Goal: Task Accomplishment & Management: Use online tool/utility

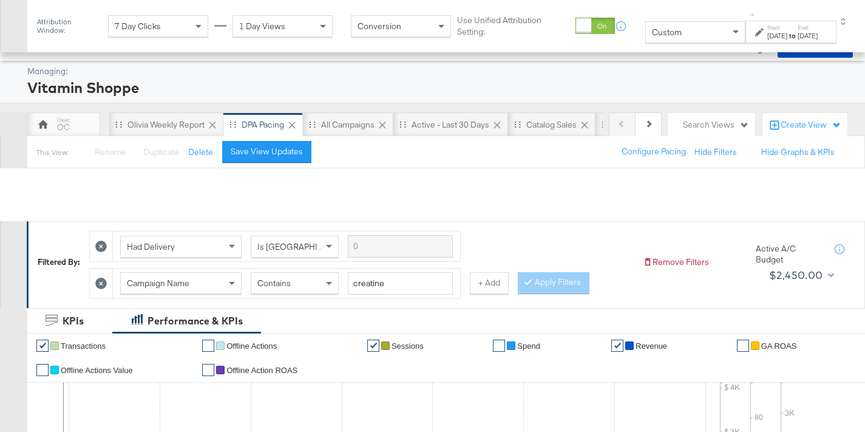
scroll to position [664, 0]
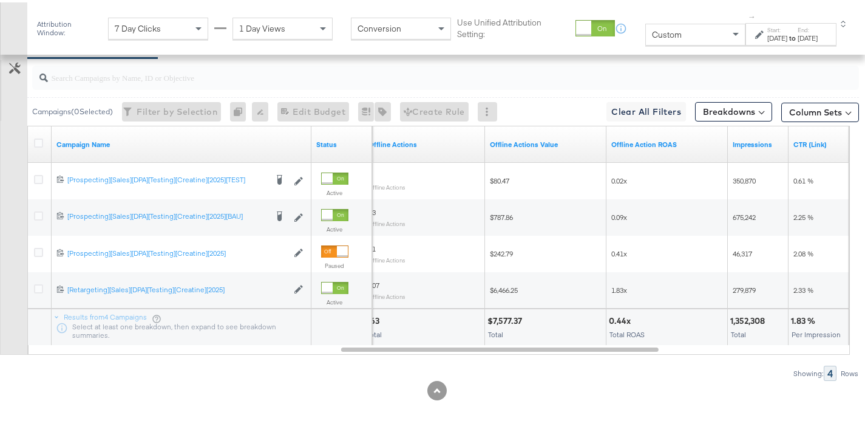
drag, startPoint x: 784, startPoint y: 33, endPoint x: 776, endPoint y: 40, distance: 11.2
click at [788, 33] on div "to" at bounding box center [793, 36] width 10 height 10
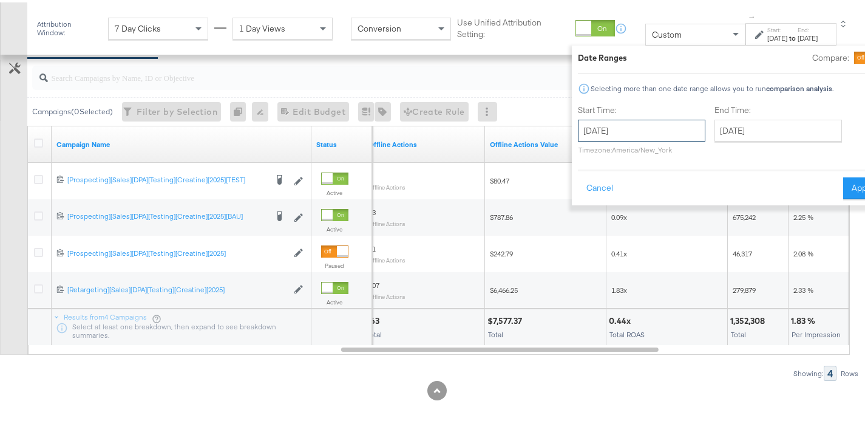
click at [600, 132] on input "[DATE]" at bounding box center [642, 128] width 128 height 22
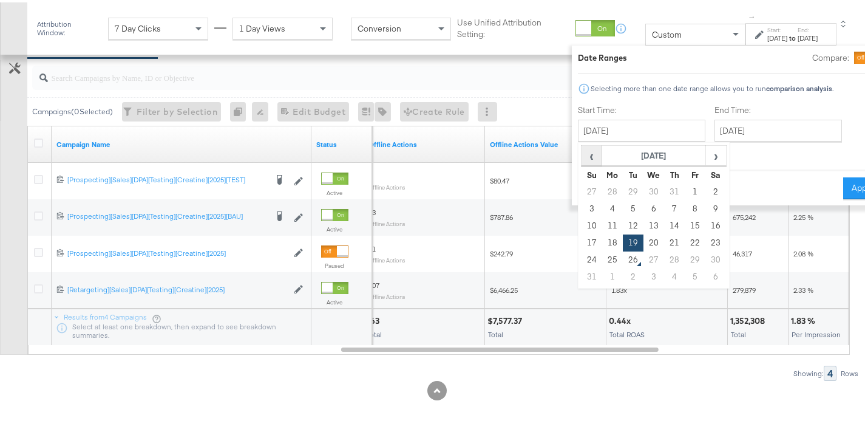
click at [582, 152] on span "‹" at bounding box center [591, 153] width 19 height 18
click at [582, 221] on td "13" at bounding box center [592, 223] width 21 height 17
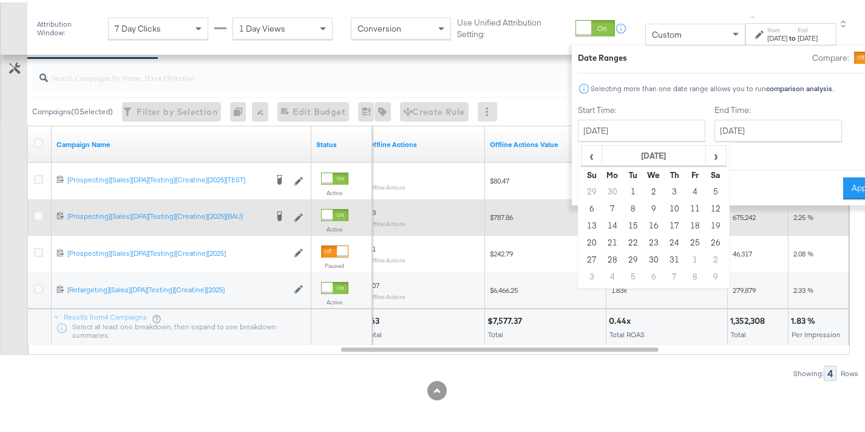
type input "[DATE]"
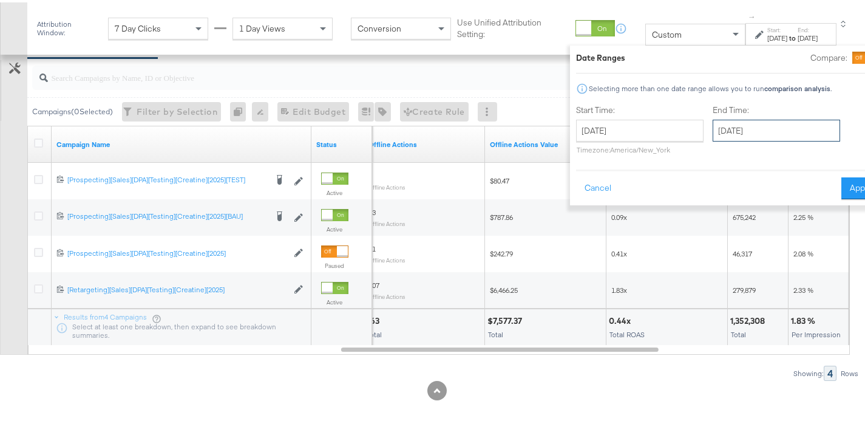
click at [754, 124] on input "[DATE]" at bounding box center [777, 128] width 128 height 22
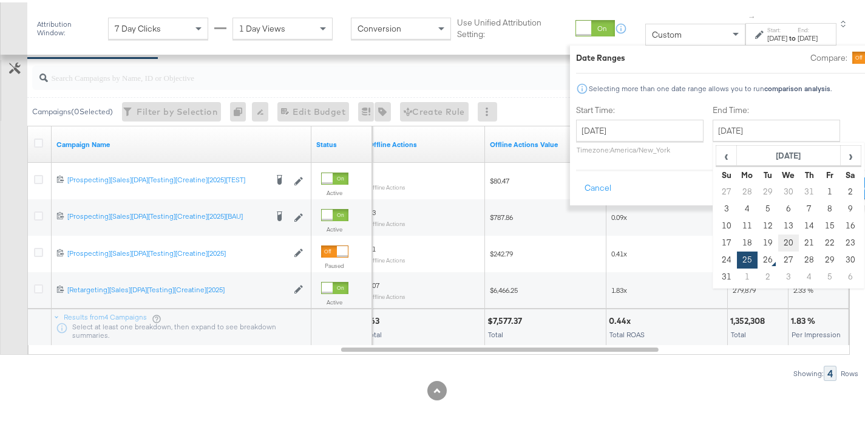
click at [779, 242] on td "20" at bounding box center [789, 240] width 21 height 17
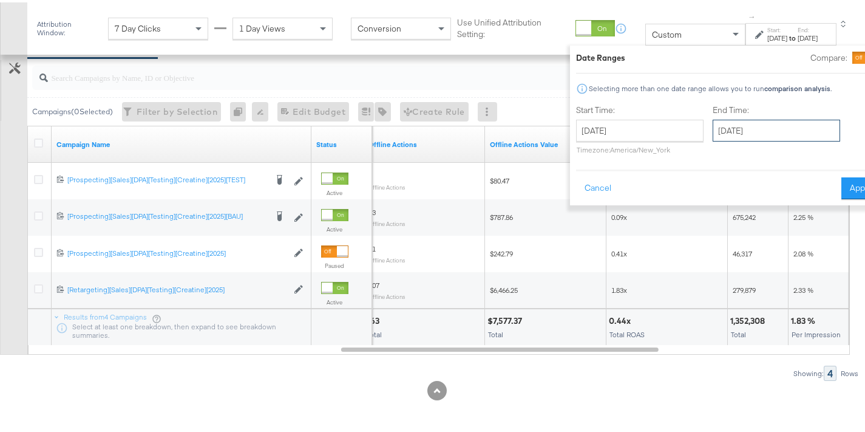
click at [735, 128] on input "[DATE]" at bounding box center [777, 128] width 128 height 22
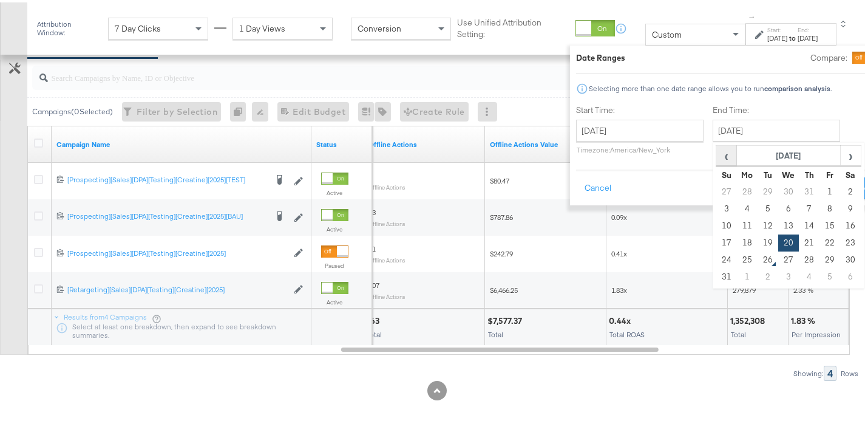
click at [717, 151] on span "‹" at bounding box center [726, 153] width 19 height 18
click at [717, 241] on td "20" at bounding box center [727, 240] width 21 height 17
type input "[DATE]"
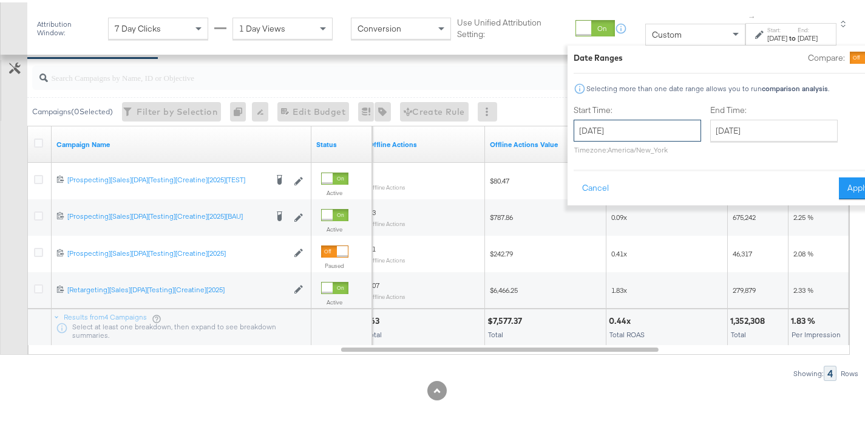
click at [630, 136] on input "[DATE]" at bounding box center [638, 128] width 128 height 22
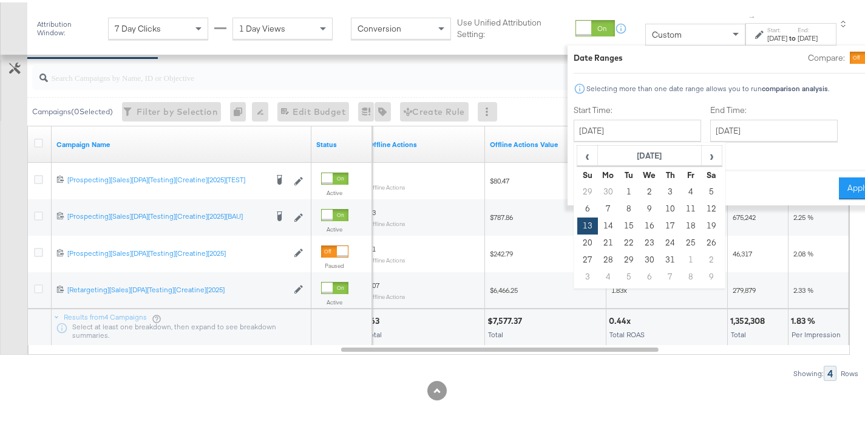
click at [783, 165] on div "Date Ranges Compare: Selecting more than one date range allows you to run compa…" at bounding box center [726, 123] width 304 height 148
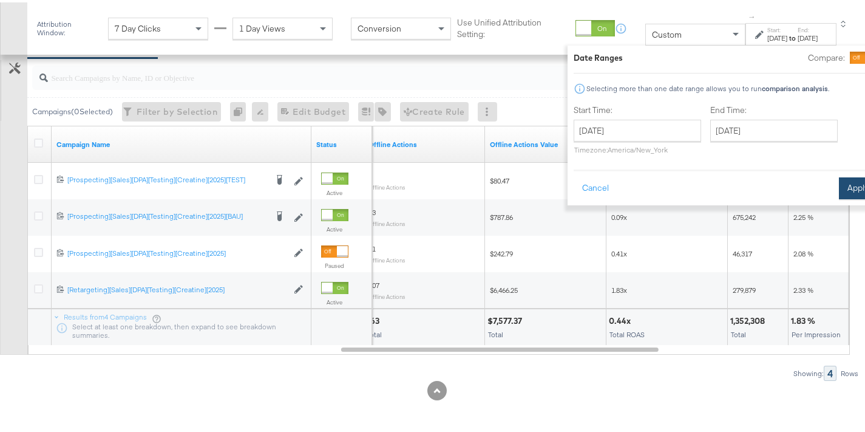
click at [839, 189] on button "Apply" at bounding box center [858, 186] width 38 height 22
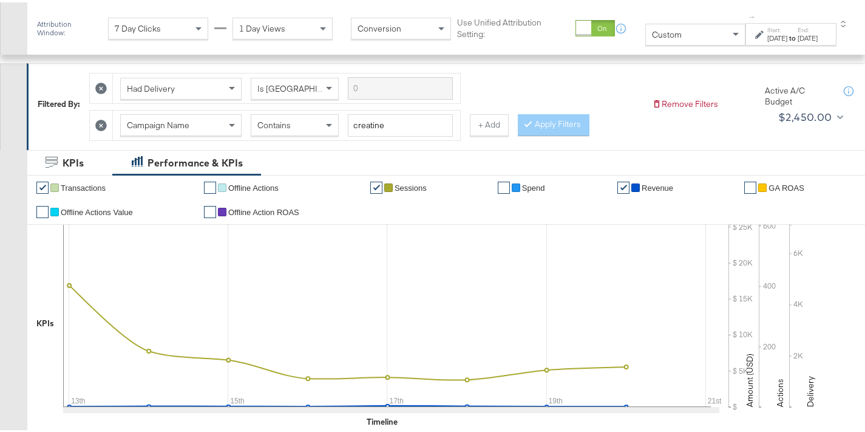
scroll to position [0, 0]
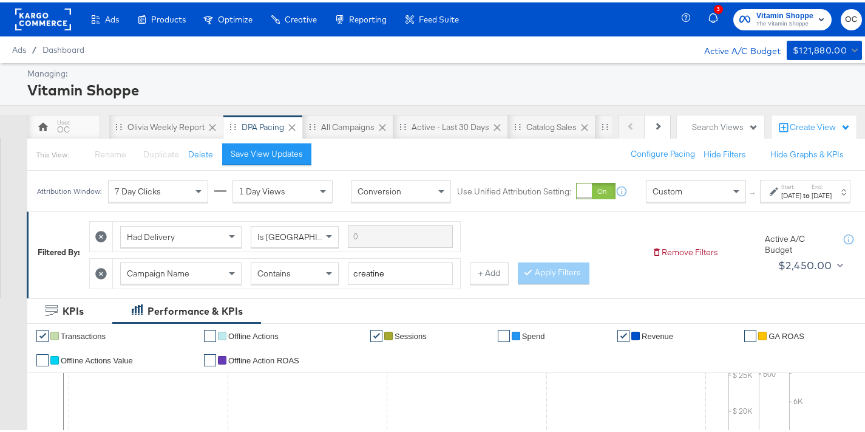
click at [485, 282] on button "+ Add" at bounding box center [489, 271] width 39 height 22
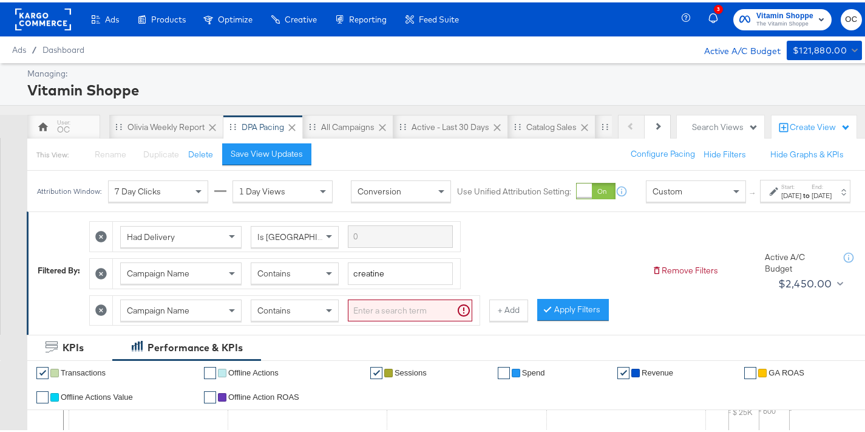
click at [306, 318] on div "Contains" at bounding box center [294, 308] width 87 height 21
click at [389, 319] on input "search" at bounding box center [410, 308] width 124 height 22
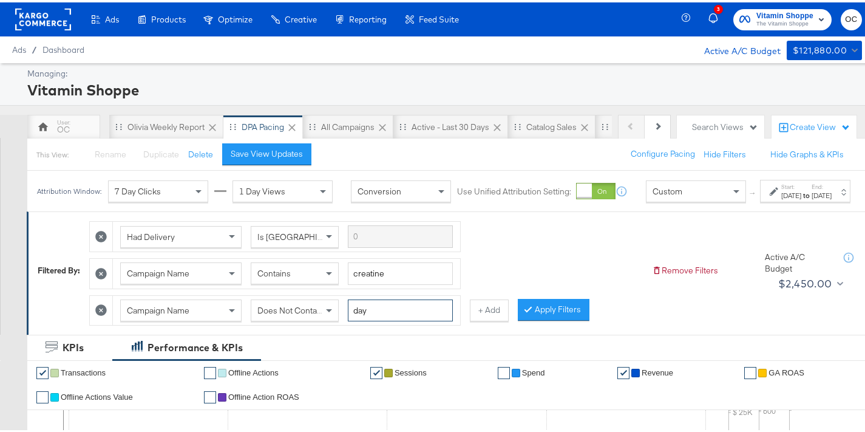
type input "day"
click at [547, 312] on button "Apply Filters" at bounding box center [554, 307] width 72 height 22
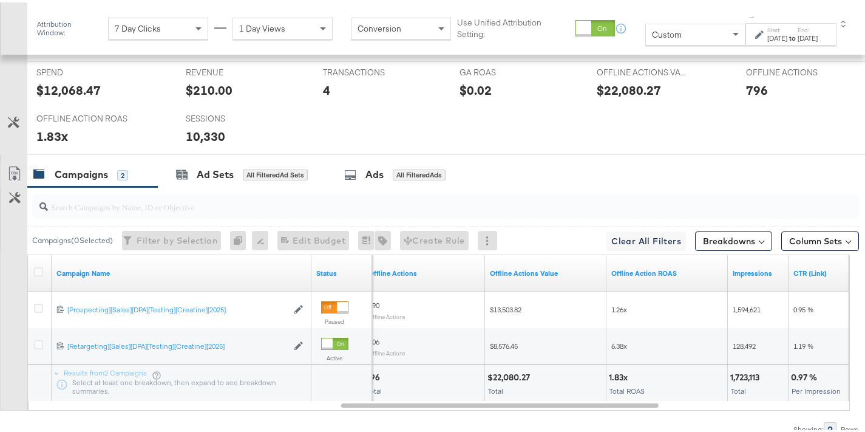
scroll to position [628, 0]
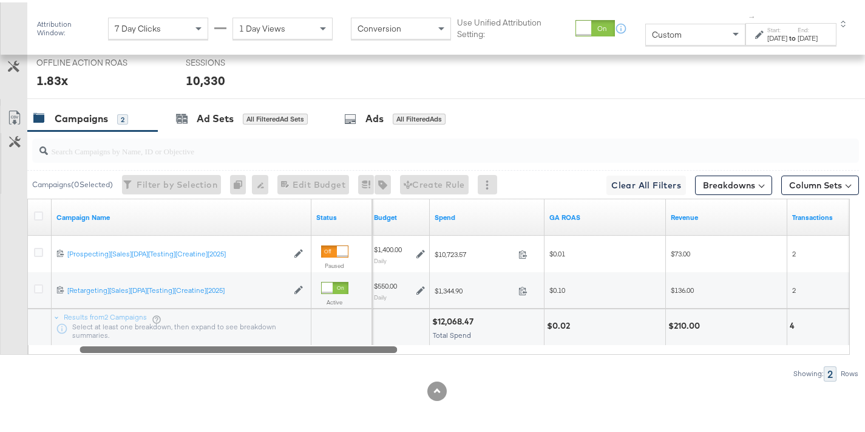
drag, startPoint x: 576, startPoint y: 350, endPoint x: 245, endPoint y: 351, distance: 331.6
click at [244, 347] on div at bounding box center [239, 346] width 318 height 10
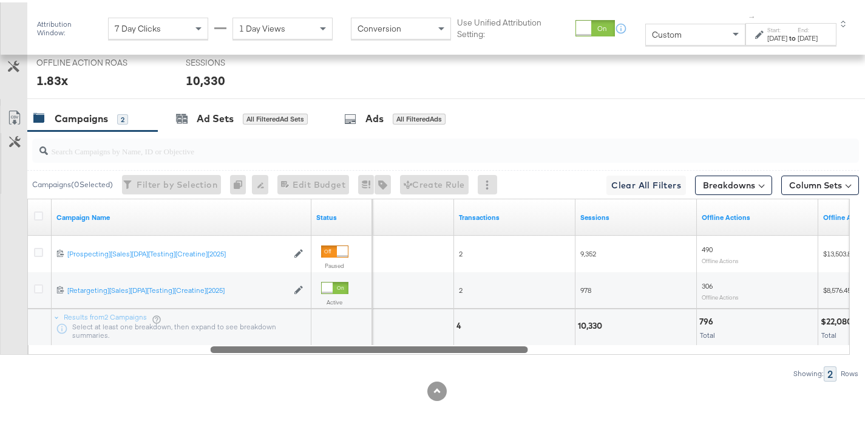
drag, startPoint x: 369, startPoint y: 350, endPoint x: 498, endPoint y: 351, distance: 129.4
click at [498, 351] on div at bounding box center [370, 346] width 318 height 10
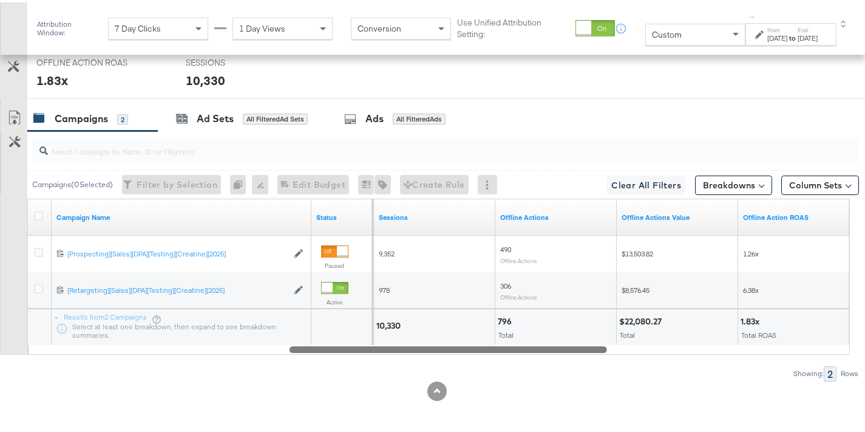
drag, startPoint x: 499, startPoint y: 349, endPoint x: 578, endPoint y: 350, distance: 79.0
click at [578, 350] on div at bounding box center [449, 346] width 318 height 10
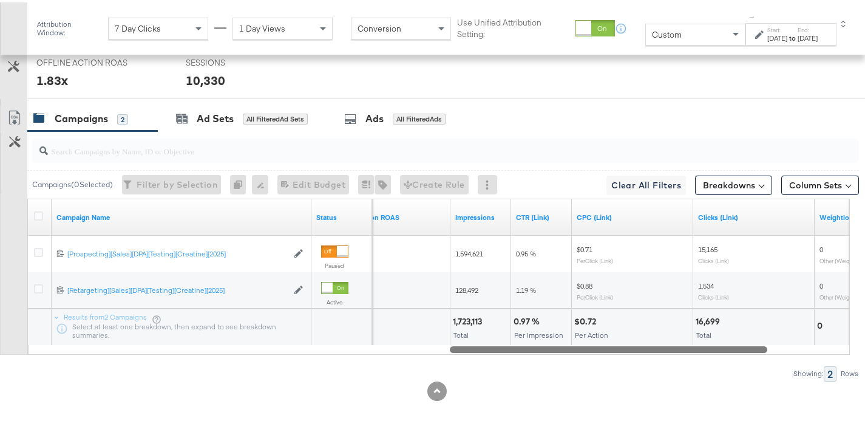
drag, startPoint x: 606, startPoint y: 347, endPoint x: 729, endPoint y: 342, distance: 122.8
click at [729, 342] on div "Campaign Name Status Offline Action ROAS Impressions CTR (Link) CPC (Link) Clic…" at bounding box center [438, 274] width 823 height 156
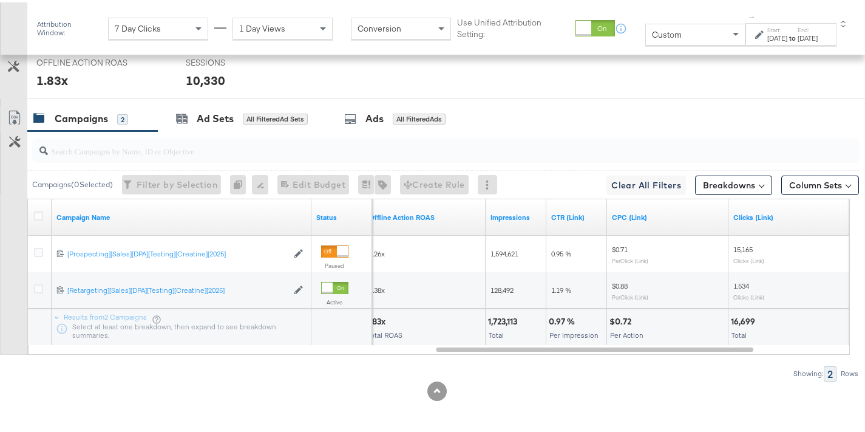
click at [768, 36] on div "[DATE]" at bounding box center [778, 36] width 20 height 10
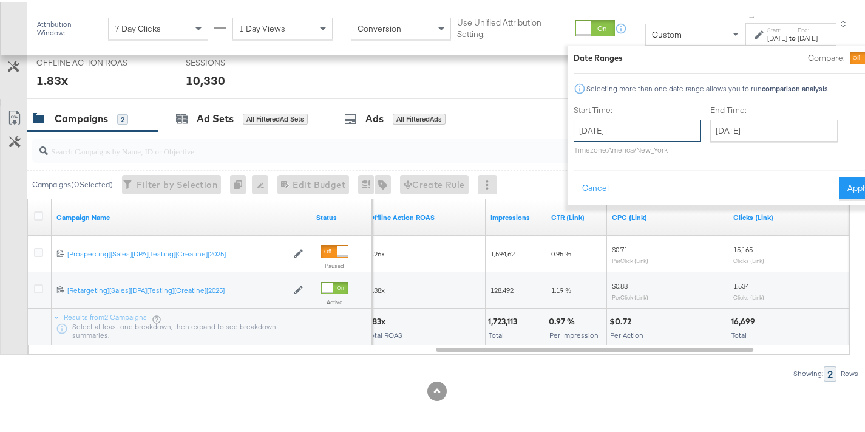
click at [643, 123] on input "[DATE]" at bounding box center [638, 128] width 128 height 22
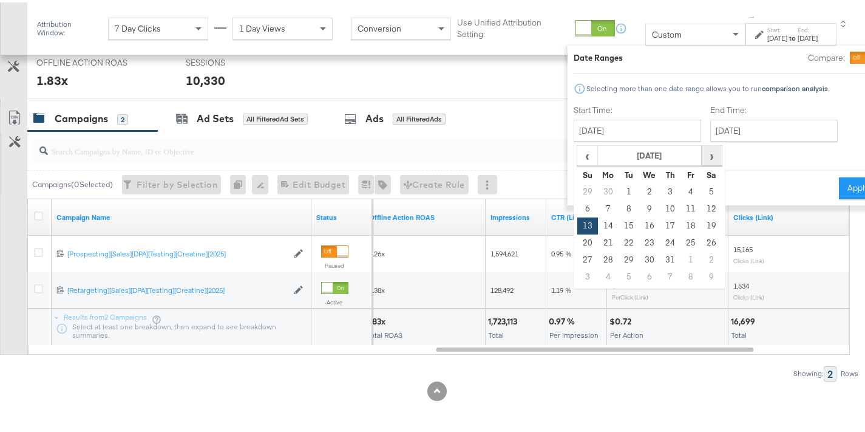
click at [703, 155] on span "›" at bounding box center [712, 153] width 19 height 18
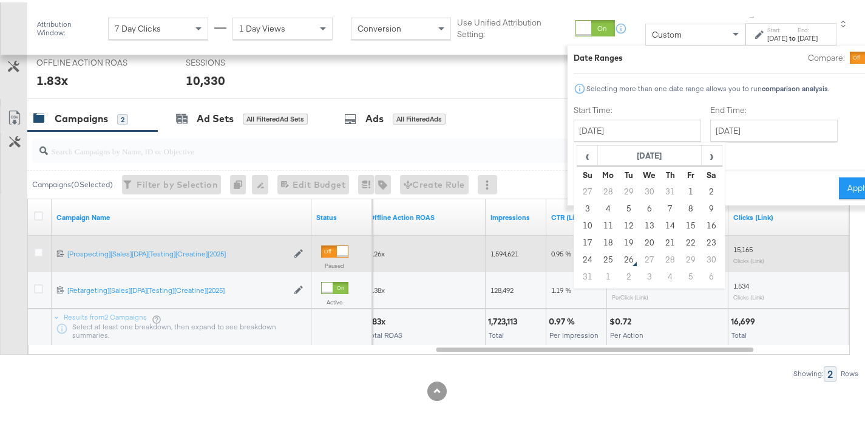
click at [619, 238] on td "19" at bounding box center [629, 240] width 21 height 17
type input "[DATE]"
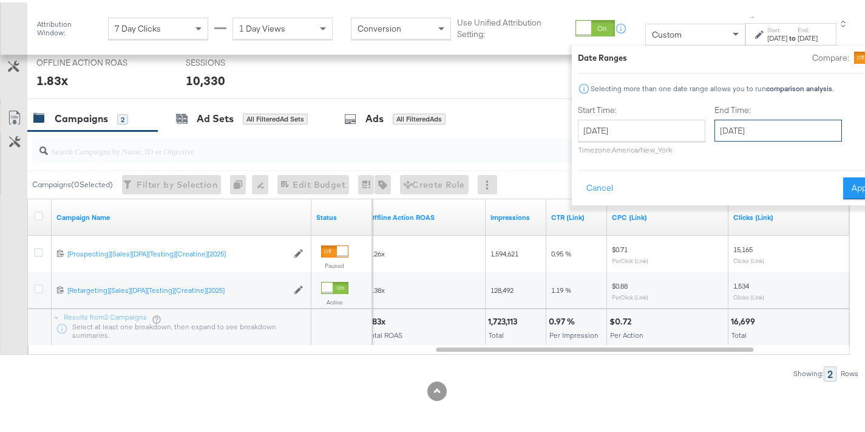
click at [731, 124] on input "[DATE]" at bounding box center [779, 128] width 128 height 22
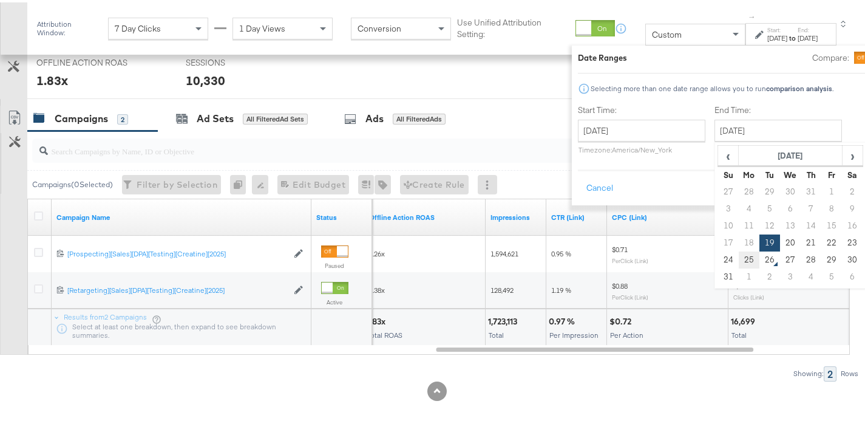
click at [739, 259] on td "25" at bounding box center [749, 257] width 21 height 17
type input "[DATE]"
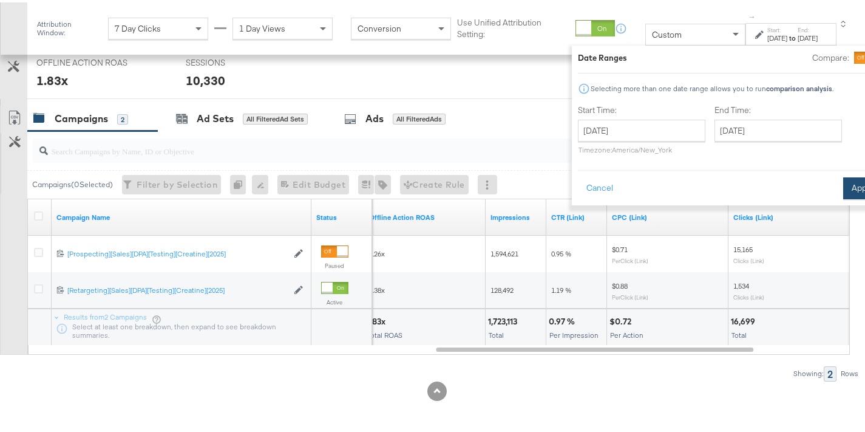
click at [844, 193] on button "Apply" at bounding box center [863, 186] width 38 height 22
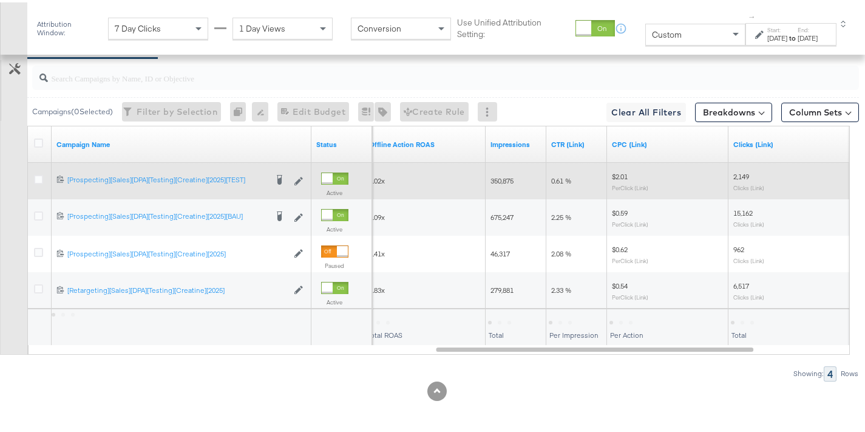
scroll to position [701, 0]
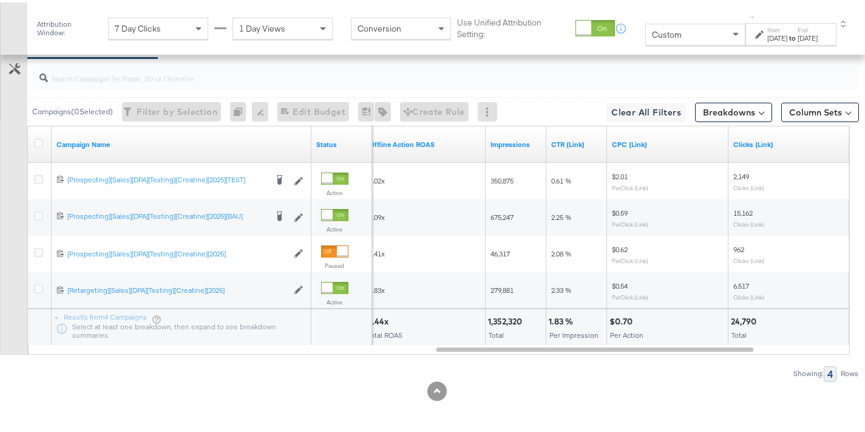
click at [768, 35] on div "[DATE]" at bounding box center [778, 36] width 20 height 10
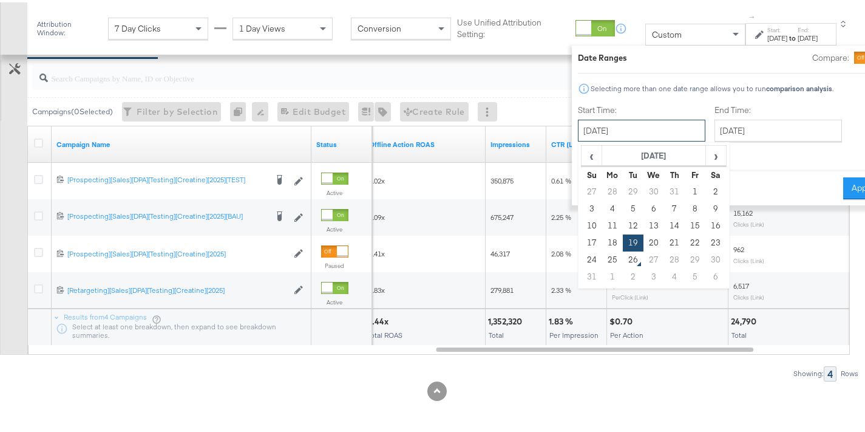
click at [647, 131] on input "[DATE]" at bounding box center [642, 128] width 128 height 22
click at [623, 222] on td "12" at bounding box center [633, 223] width 21 height 17
type input "[DATE]"
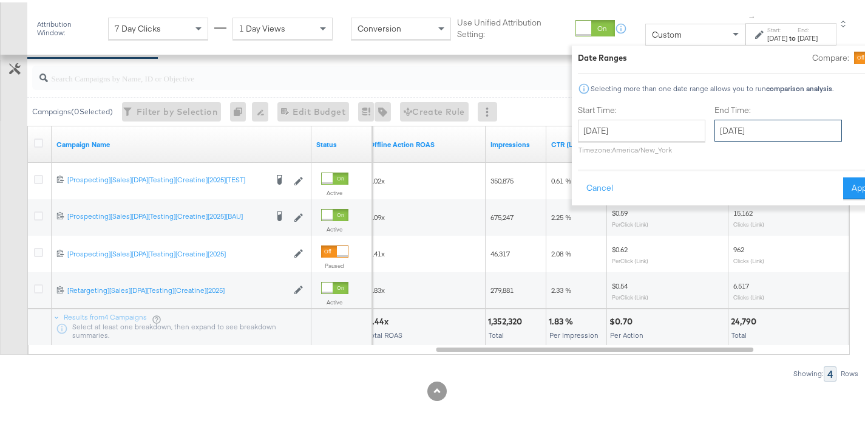
click at [737, 121] on input "[DATE]" at bounding box center [779, 128] width 128 height 22
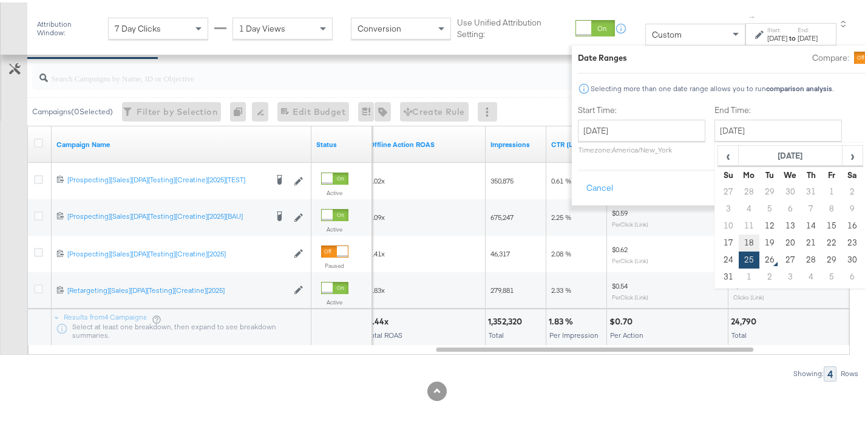
click at [739, 234] on td "18" at bounding box center [749, 240] width 21 height 17
type input "[DATE]"
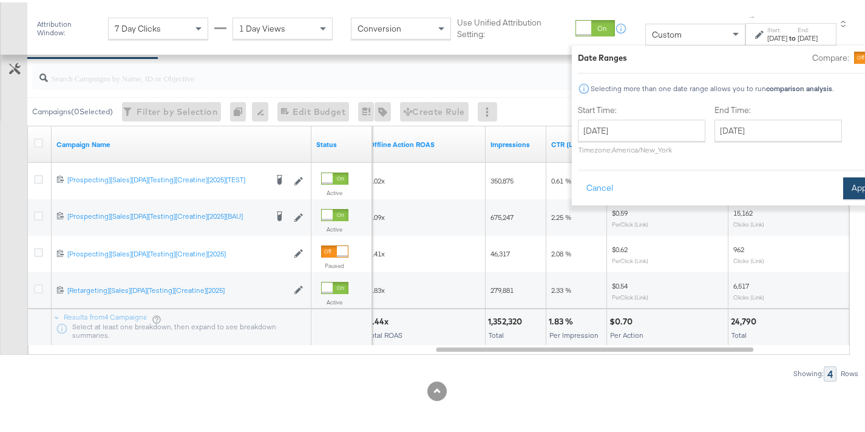
click at [844, 185] on button "Apply" at bounding box center [863, 186] width 38 height 22
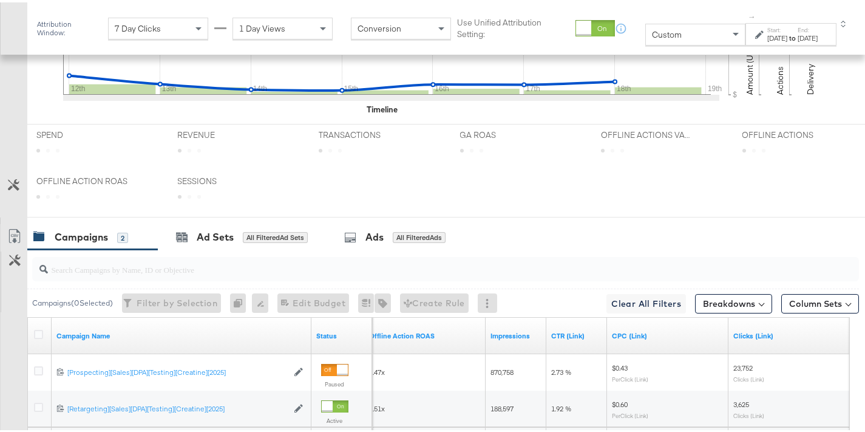
scroll to position [628, 0]
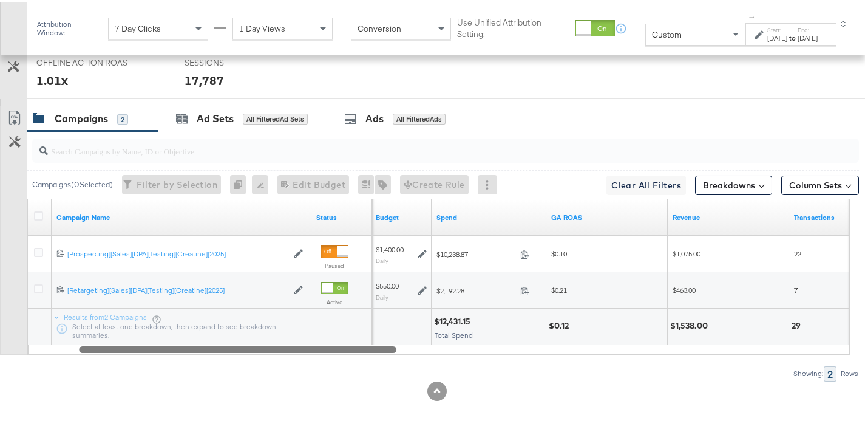
drag, startPoint x: 616, startPoint y: 346, endPoint x: 227, endPoint y: 352, distance: 389.9
click at [227, 352] on div "Campaigns ( 0 Selected) Filter by Selection Filter 0 campaigns 0 Rename 0 campa…" at bounding box center [429, 254] width 859 height 250
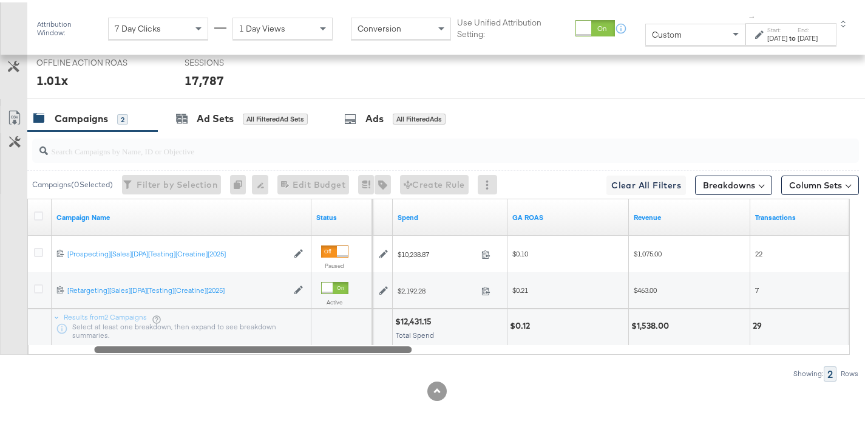
drag, startPoint x: 361, startPoint y: 344, endPoint x: 324, endPoint y: 336, distance: 37.2
click at [324, 336] on div "Campaign Name Status Budget Spend GA ROAS Revenue Transactions [CREDIT_CARD_NUM…" at bounding box center [438, 274] width 823 height 156
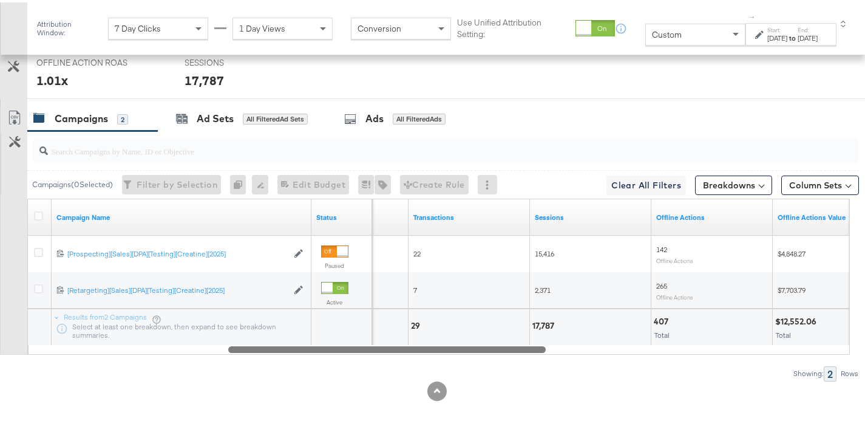
drag, startPoint x: 403, startPoint y: 349, endPoint x: 536, endPoint y: 357, distance: 133.9
click at [536, 357] on div "Campaigns ( 0 Selected) Filter by Selection Filter 0 campaigns 0 Rename 0 campa…" at bounding box center [429, 254] width 859 height 250
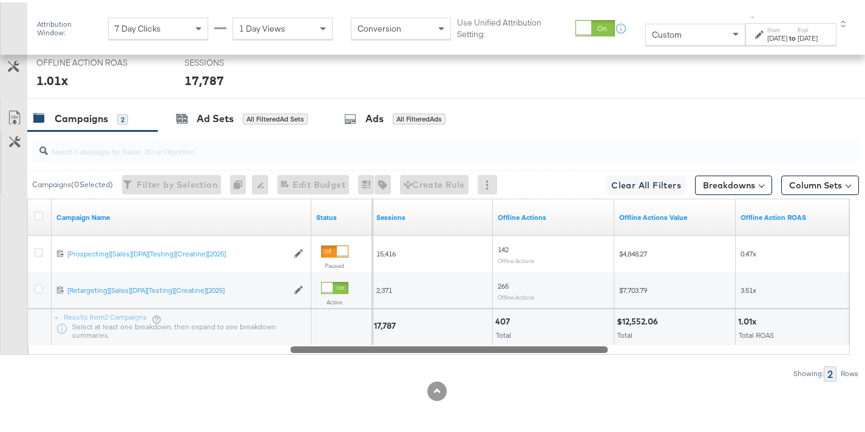
drag, startPoint x: 427, startPoint y: 348, endPoint x: 488, endPoint y: 354, distance: 61.0
click at [488, 354] on div "Campaigns ( 0 Selected) Filter by Selection Filter 0 campaigns 0 Rename 0 campa…" at bounding box center [429, 254] width 859 height 250
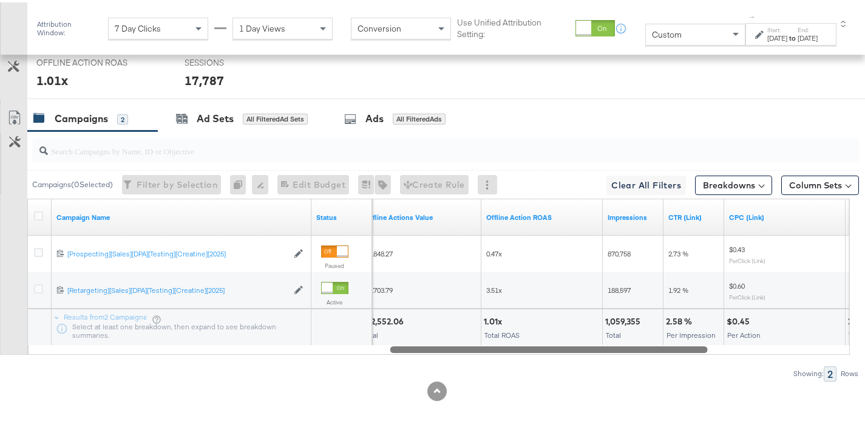
drag, startPoint x: 454, startPoint y: 344, endPoint x: 553, endPoint y: 334, distance: 100.1
click at [553, 334] on div "Campaign Name Status Offline Actions Value Offline Action ROAS Impressions CTR …" at bounding box center [438, 274] width 823 height 156
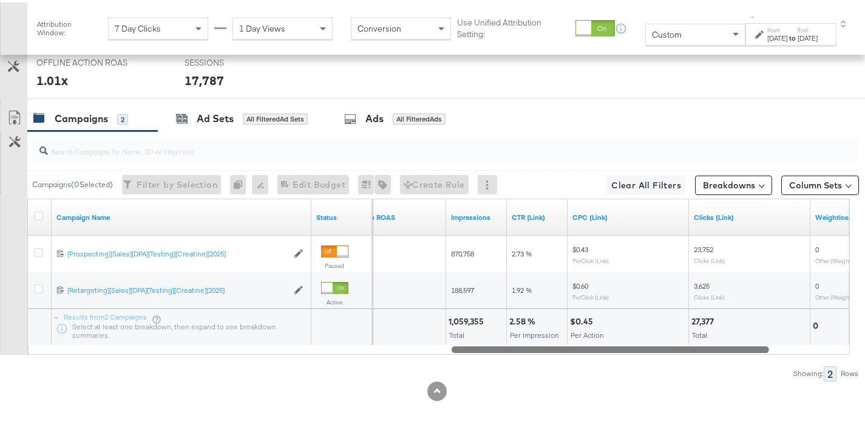
drag, startPoint x: 631, startPoint y: 350, endPoint x: 692, endPoint y: 357, distance: 61.1
click at [692, 357] on div "Campaigns ( 0 Selected) Filter by Selection Filter 0 campaigns 0 Rename 0 campa…" at bounding box center [429, 254] width 859 height 250
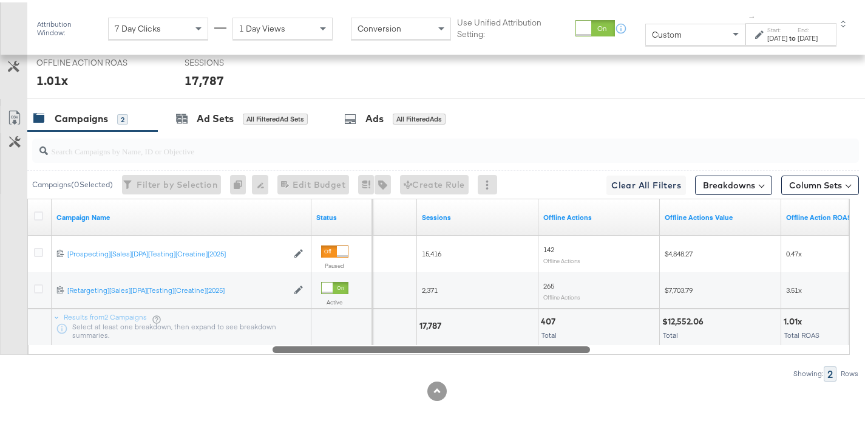
drag, startPoint x: 481, startPoint y: 347, endPoint x: 304, endPoint y: 355, distance: 176.9
click at [304, 355] on div "Campaigns ( 0 Selected) Filter by Selection Filter 0 campaigns 0 Rename 0 campa…" at bounding box center [429, 254] width 859 height 250
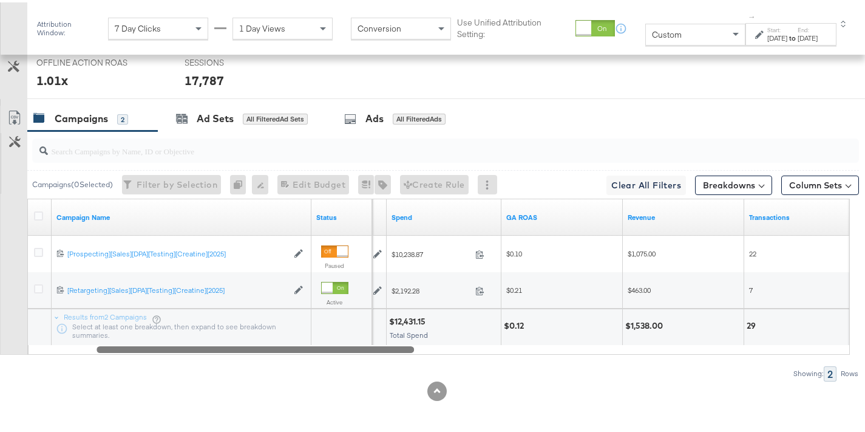
drag, startPoint x: 438, startPoint y: 348, endPoint x: 204, endPoint y: 351, distance: 234.4
click at [204, 351] on div at bounding box center [256, 346] width 318 height 10
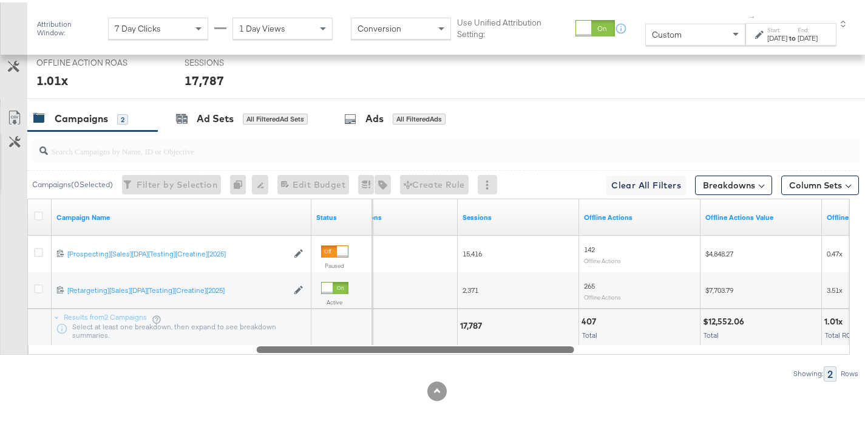
drag, startPoint x: 389, startPoint y: 349, endPoint x: 539, endPoint y: 355, distance: 150.1
click at [539, 355] on div "Campaigns ( 0 Selected) Filter by Selection Filter 0 campaigns 0 Rename 0 campa…" at bounding box center [429, 254] width 859 height 250
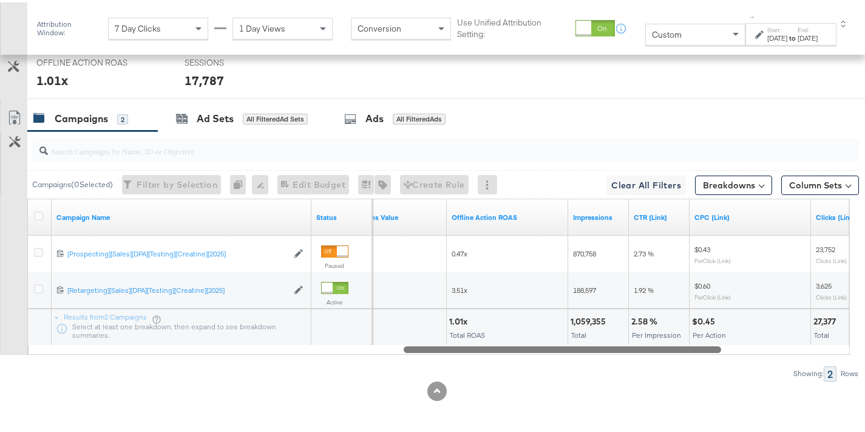
drag, startPoint x: 406, startPoint y: 352, endPoint x: 566, endPoint y: 345, distance: 159.9
click at [566, 345] on div at bounding box center [563, 346] width 318 height 10
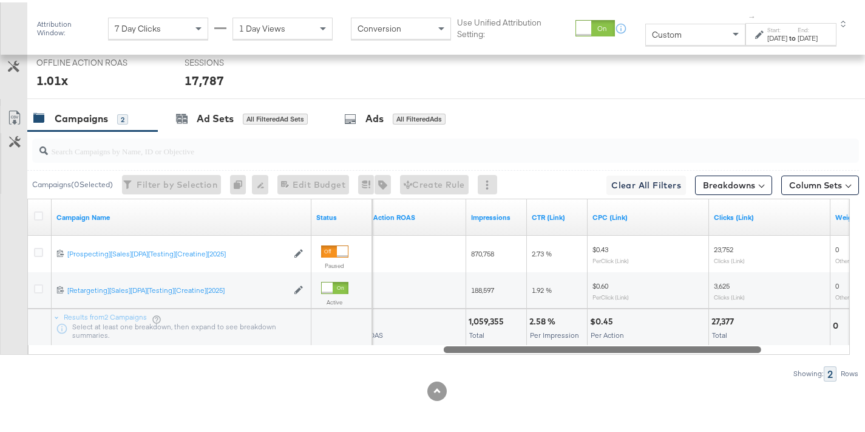
drag, startPoint x: 460, startPoint y: 347, endPoint x: 494, endPoint y: 351, distance: 34.8
click at [494, 351] on div "Campaign Name Status Offline Action ROAS Impressions CTR (Link) CPC (Link) Clic…" at bounding box center [438, 274] width 823 height 156
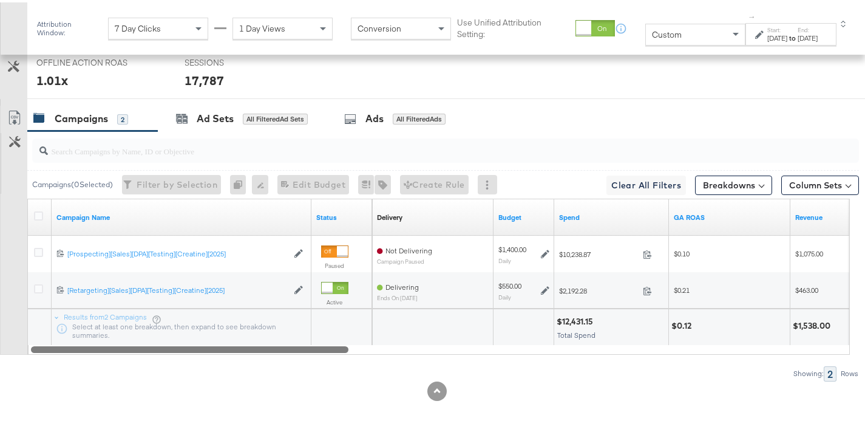
drag, startPoint x: 571, startPoint y: 347, endPoint x: 144, endPoint y: 323, distance: 428.2
click at [144, 323] on div "Campaign Name Status Delivery Sorting Unavailable Budget Spend [GEOGRAPHIC_DATA…" at bounding box center [438, 274] width 823 height 156
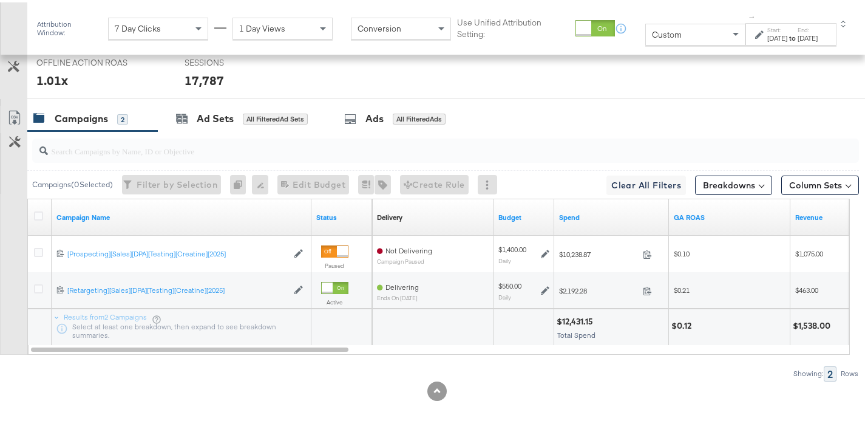
click at [773, 39] on div "[DATE]" at bounding box center [778, 36] width 20 height 10
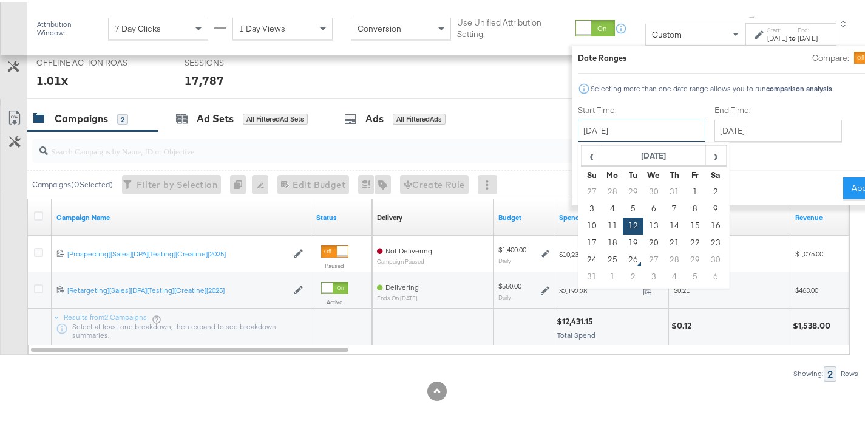
click at [615, 137] on input "[DATE]" at bounding box center [642, 128] width 128 height 22
click at [623, 242] on td "19" at bounding box center [633, 240] width 21 height 17
type input "[DATE]"
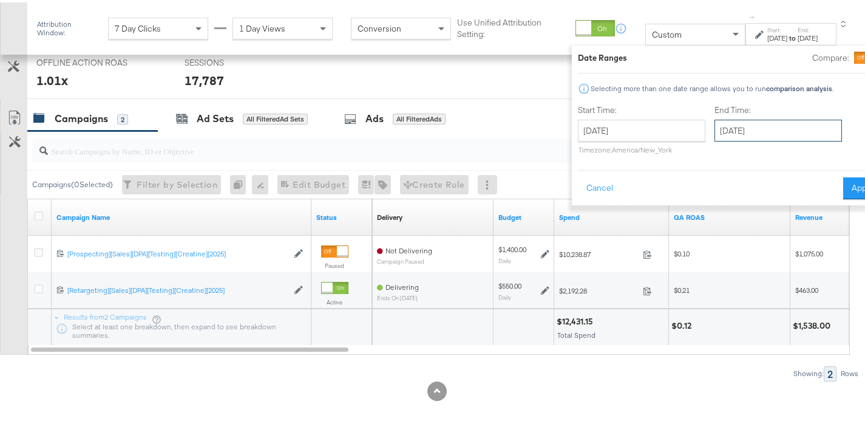
click at [738, 138] on input "[DATE]" at bounding box center [779, 128] width 128 height 22
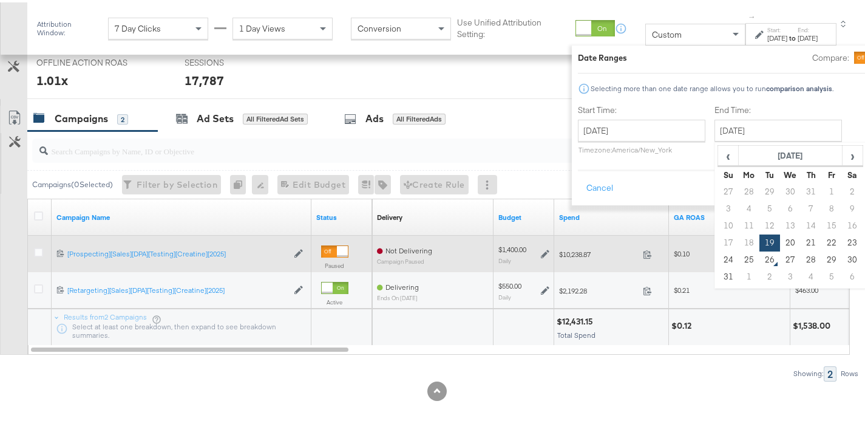
click at [739, 260] on td "25" at bounding box center [749, 257] width 21 height 17
type input "[DATE]"
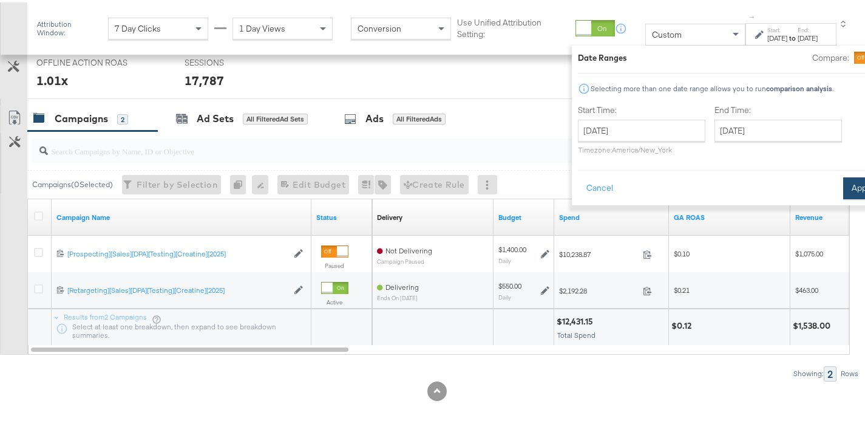
click at [844, 196] on button "Apply" at bounding box center [863, 186] width 38 height 22
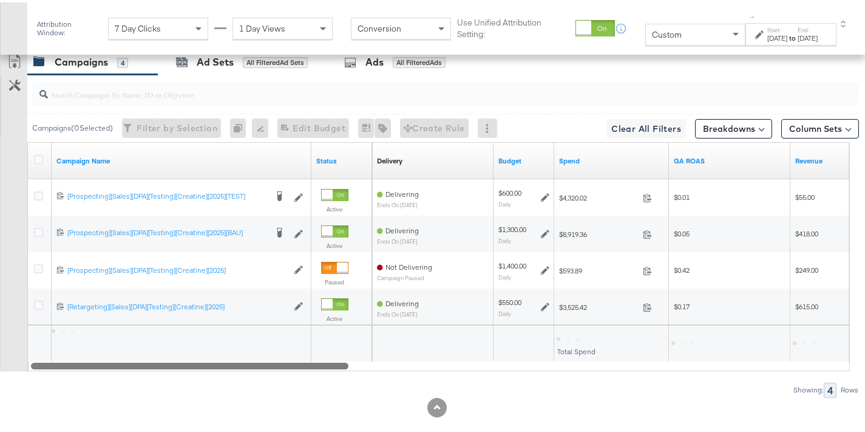
scroll to position [684, 0]
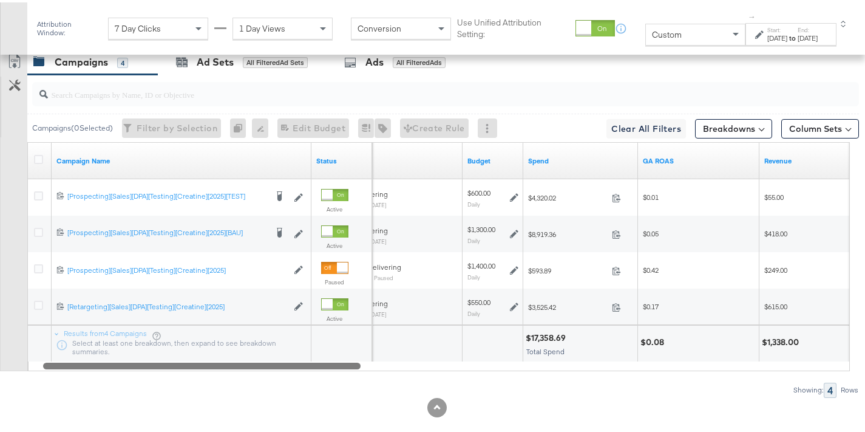
drag, startPoint x: 305, startPoint y: 365, endPoint x: 317, endPoint y: 366, distance: 11.6
click at [317, 366] on div at bounding box center [202, 363] width 318 height 10
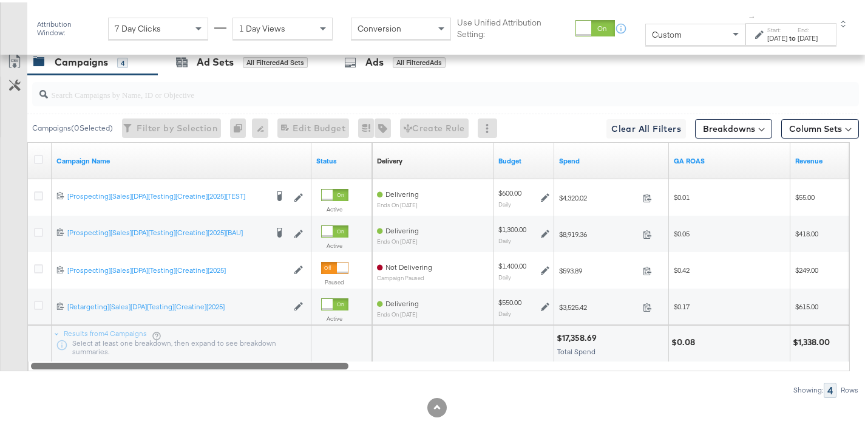
drag, startPoint x: 283, startPoint y: 362, endPoint x: 174, endPoint y: 363, distance: 109.3
click at [174, 363] on div at bounding box center [190, 363] width 318 height 10
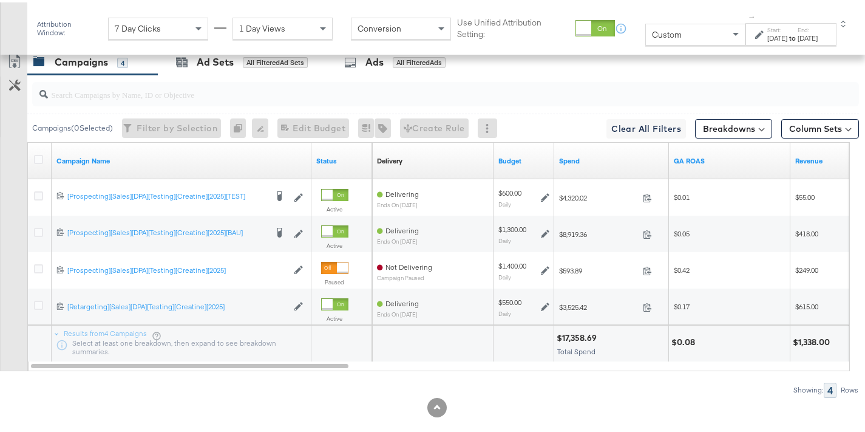
click at [798, 31] on div "[DATE]" at bounding box center [808, 36] width 20 height 10
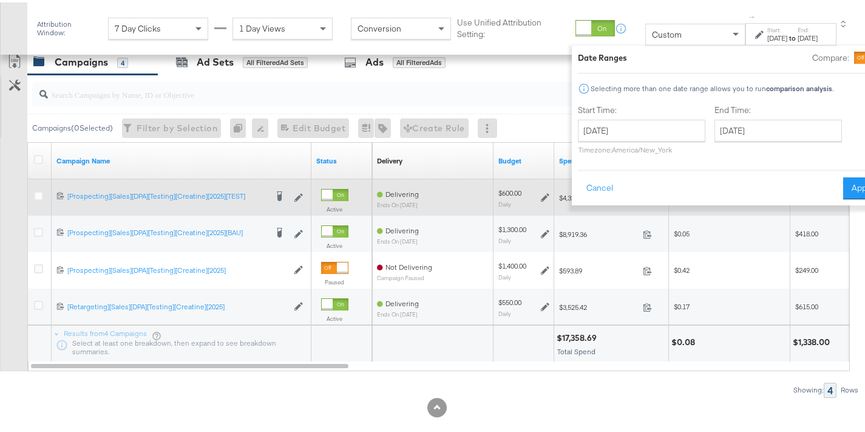
click at [844, 185] on button "Apply" at bounding box center [863, 186] width 38 height 22
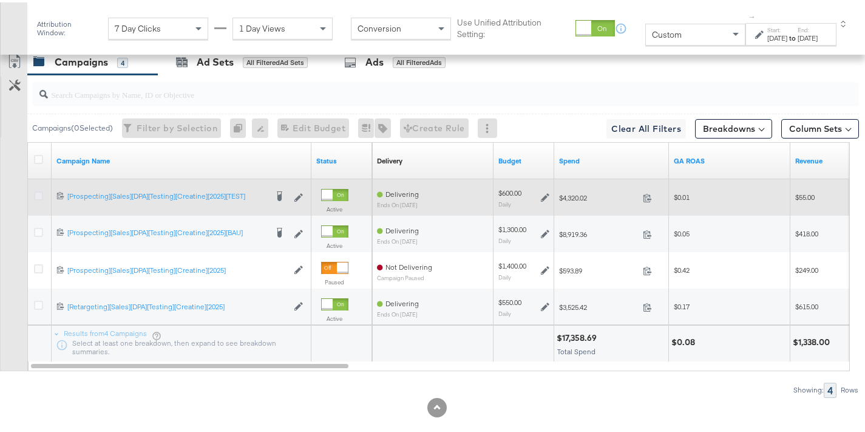
click at [38, 191] on icon at bounding box center [38, 193] width 9 height 9
click at [0, 0] on input "checkbox" at bounding box center [0, 0] width 0 height 0
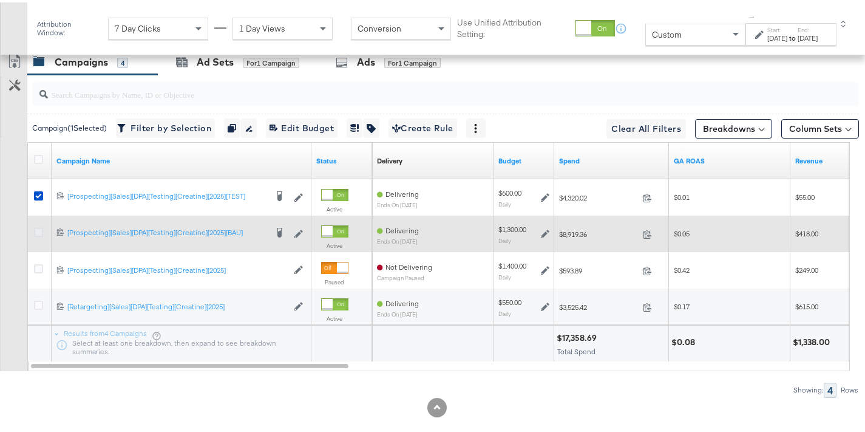
click at [36, 230] on icon at bounding box center [38, 229] width 9 height 9
click at [0, 0] on input "checkbox" at bounding box center [0, 0] width 0 height 0
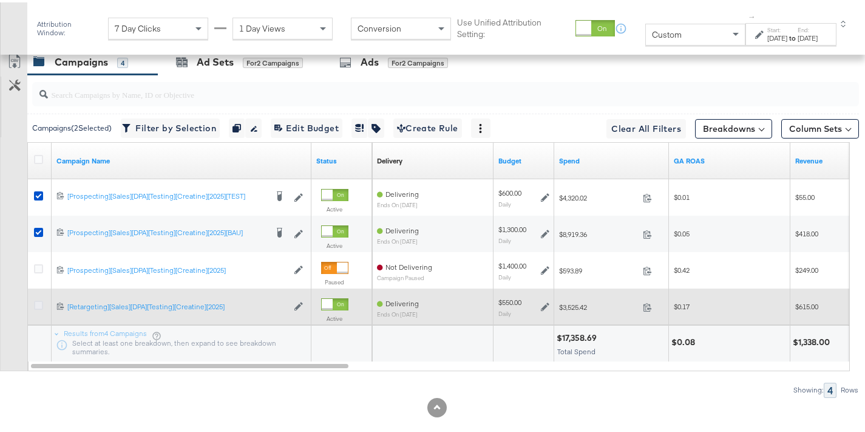
click at [41, 304] on icon at bounding box center [38, 302] width 9 height 9
click at [0, 0] on input "checkbox" at bounding box center [0, 0] width 0 height 0
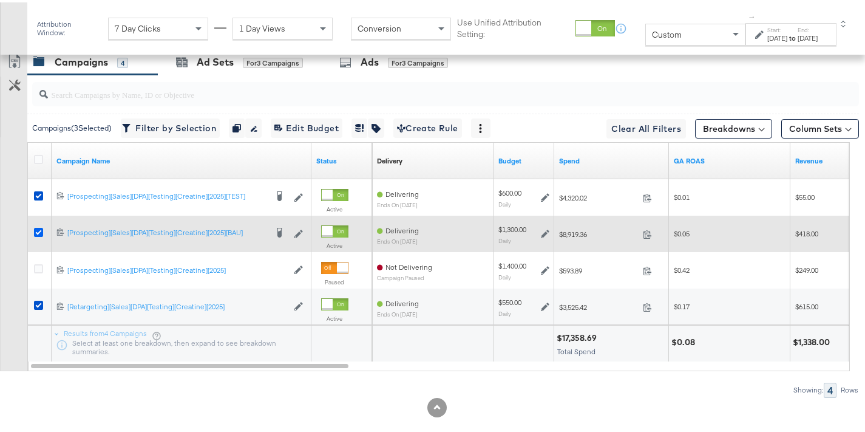
click at [38, 227] on icon at bounding box center [38, 229] width 9 height 9
click at [0, 0] on input "checkbox" at bounding box center [0, 0] width 0 height 0
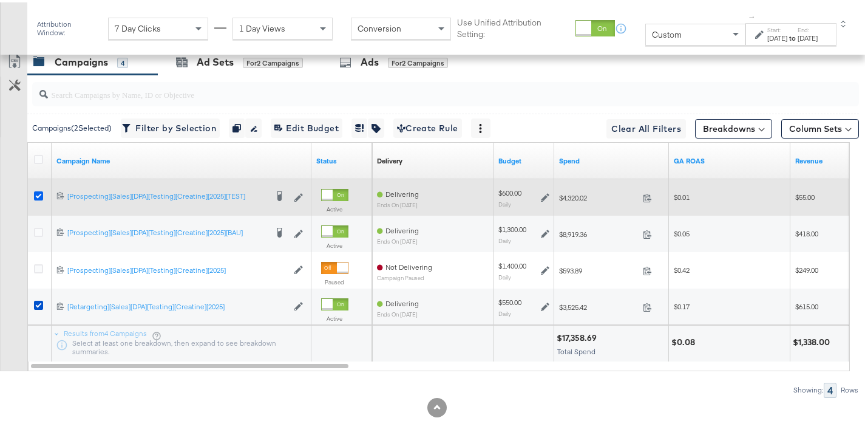
click at [39, 191] on icon at bounding box center [38, 193] width 9 height 9
click at [0, 0] on input "checkbox" at bounding box center [0, 0] width 0 height 0
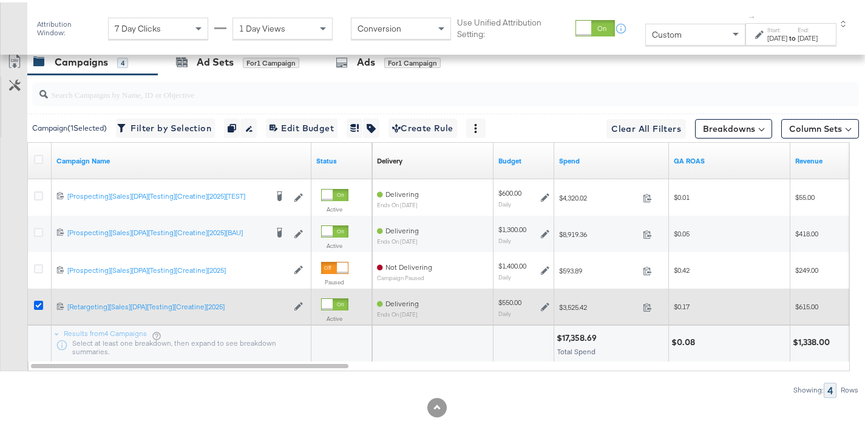
click at [38, 300] on icon at bounding box center [38, 302] width 9 height 9
click at [0, 0] on input "checkbox" at bounding box center [0, 0] width 0 height 0
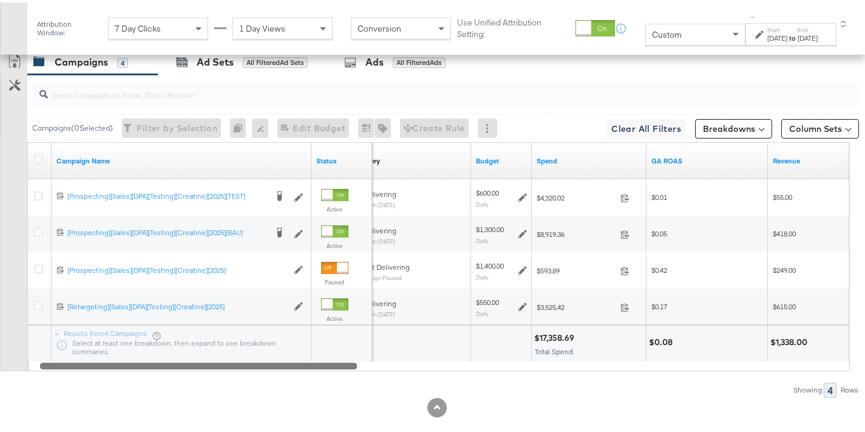
drag, startPoint x: 342, startPoint y: 364, endPoint x: 352, endPoint y: 360, distance: 10.6
click at [352, 360] on div at bounding box center [199, 363] width 318 height 10
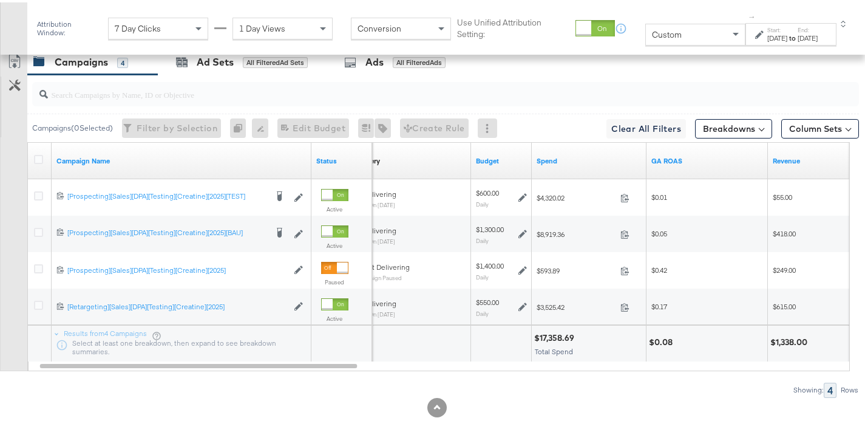
click at [768, 35] on div "[DATE]" at bounding box center [778, 36] width 20 height 10
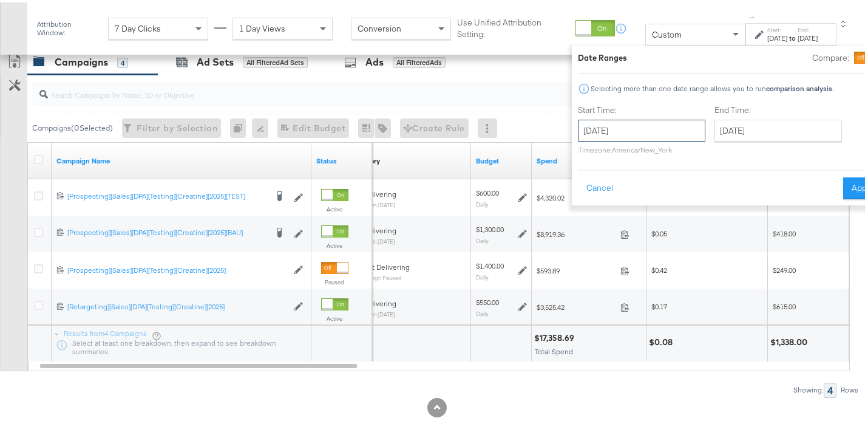
click at [610, 123] on input "[DATE]" at bounding box center [642, 128] width 128 height 22
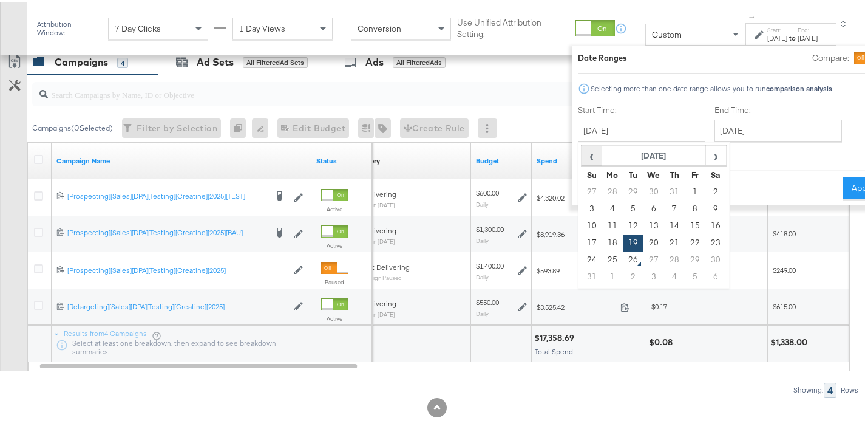
click at [582, 159] on span "‹" at bounding box center [591, 153] width 19 height 18
click at [602, 224] on td "14" at bounding box center [612, 223] width 21 height 17
type input "[DATE]"
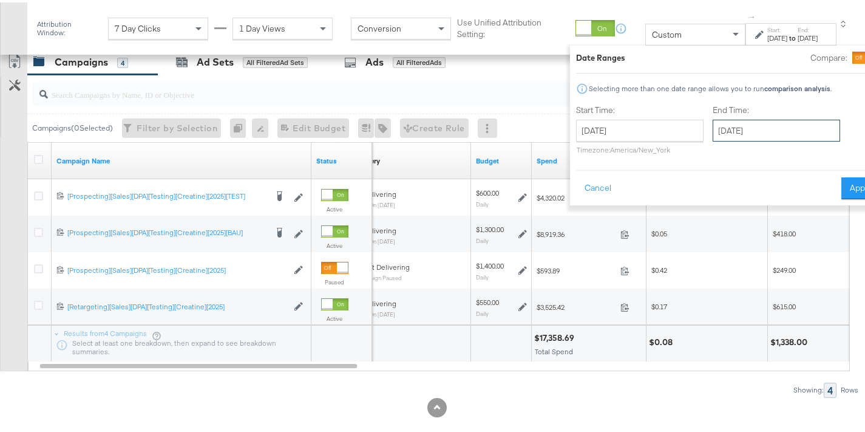
click at [750, 123] on input "[DATE]" at bounding box center [777, 128] width 128 height 22
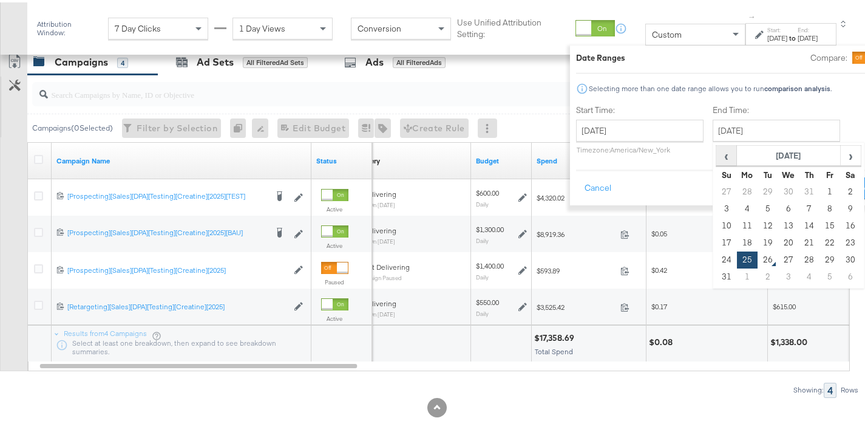
click at [717, 157] on span "‹" at bounding box center [726, 153] width 19 height 18
click at [717, 242] on td "20" at bounding box center [727, 240] width 21 height 17
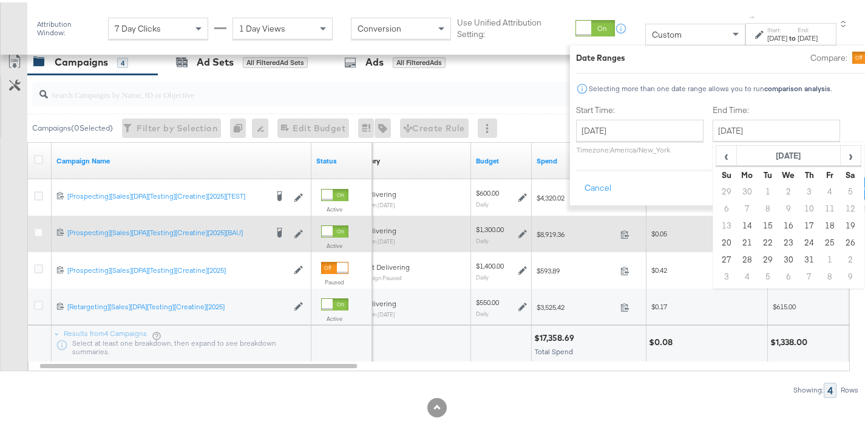
type input "[DATE]"
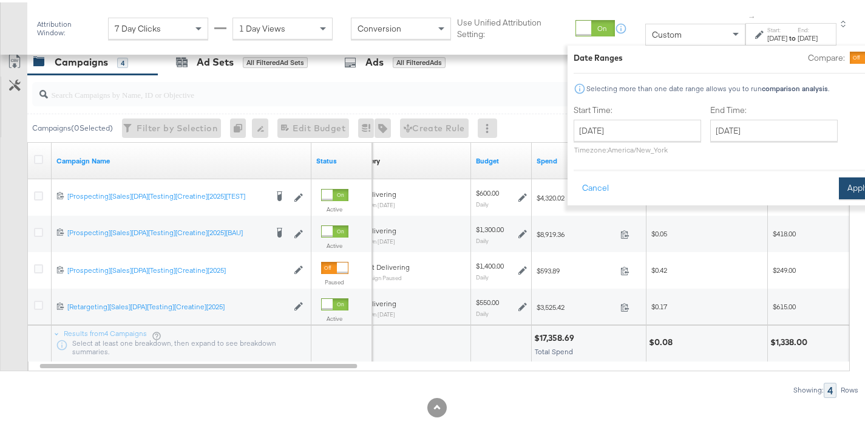
click at [839, 186] on button "Apply" at bounding box center [858, 186] width 38 height 22
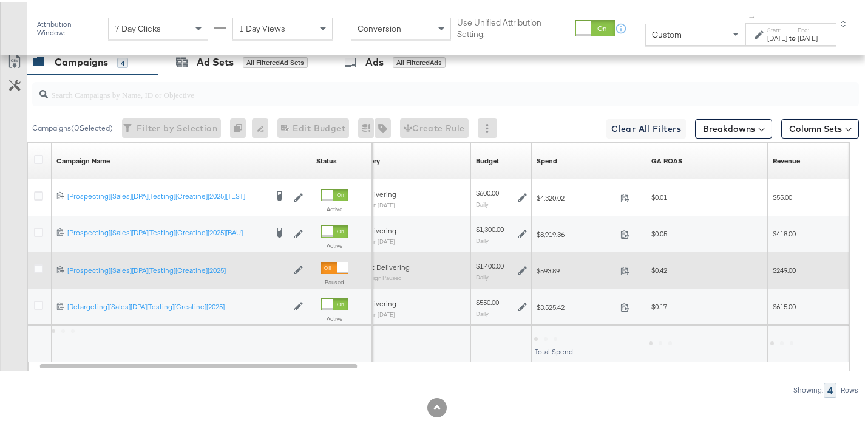
scroll to position [510, 0]
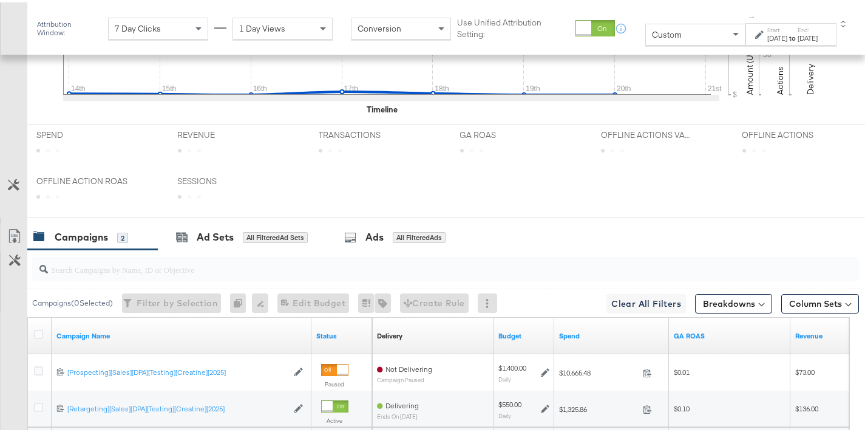
drag, startPoint x: 339, startPoint y: 349, endPoint x: 325, endPoint y: 350, distance: 14.0
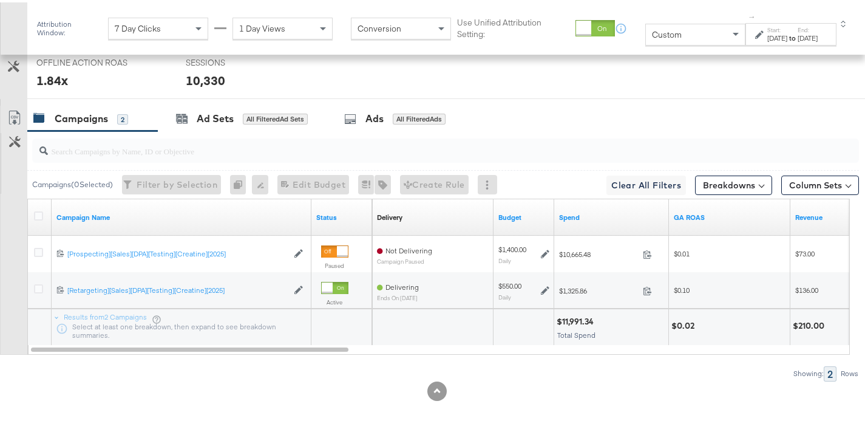
click at [768, 36] on div "[DATE]" at bounding box center [778, 36] width 20 height 10
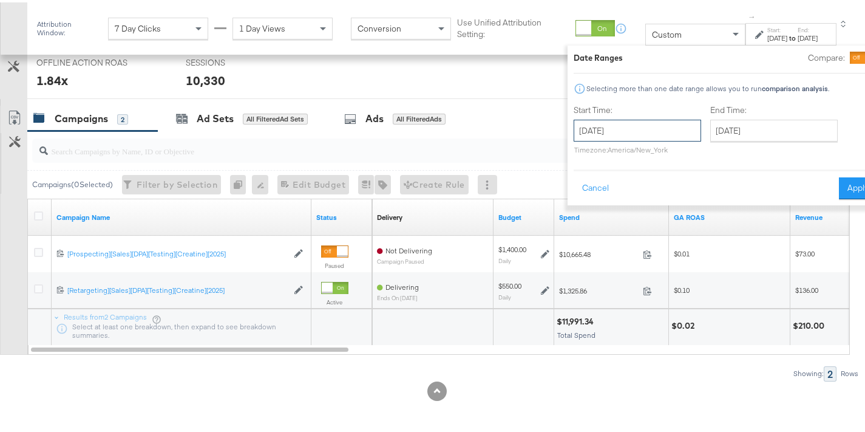
click at [612, 131] on input "[DATE]" at bounding box center [638, 128] width 128 height 22
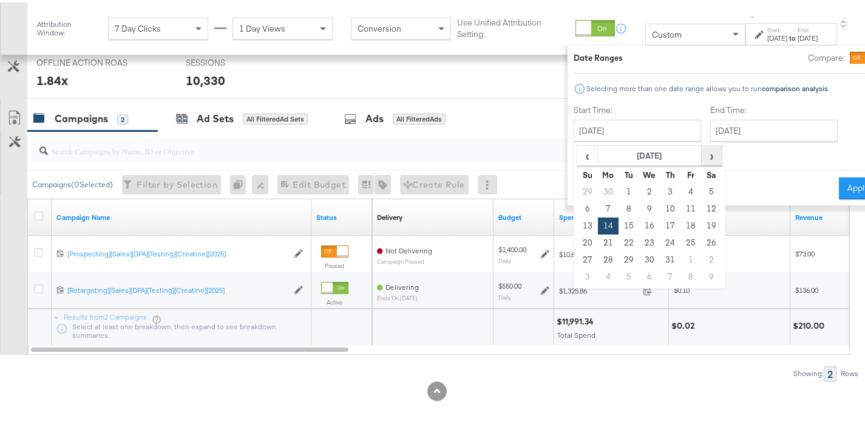
click at [703, 160] on span "›" at bounding box center [712, 153] width 19 height 18
click at [619, 240] on td "19" at bounding box center [629, 240] width 21 height 17
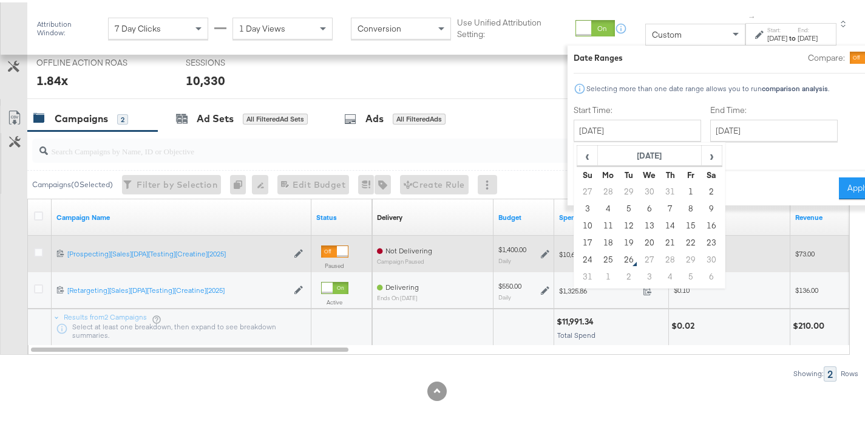
type input "[DATE]"
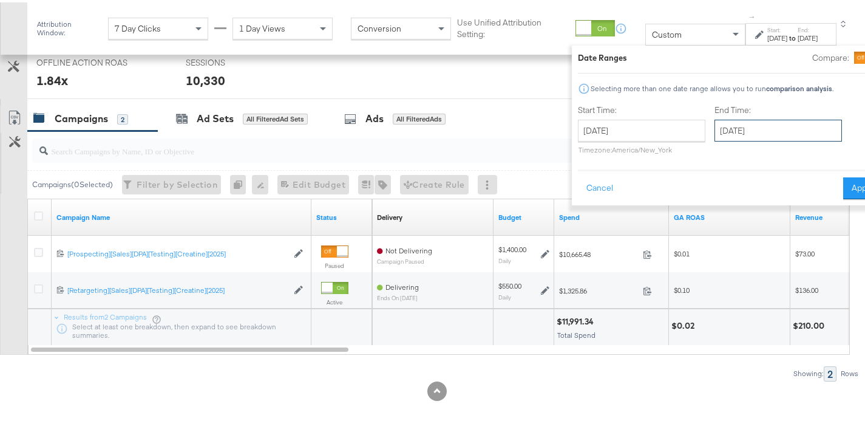
click at [737, 136] on input "[DATE]" at bounding box center [779, 128] width 128 height 22
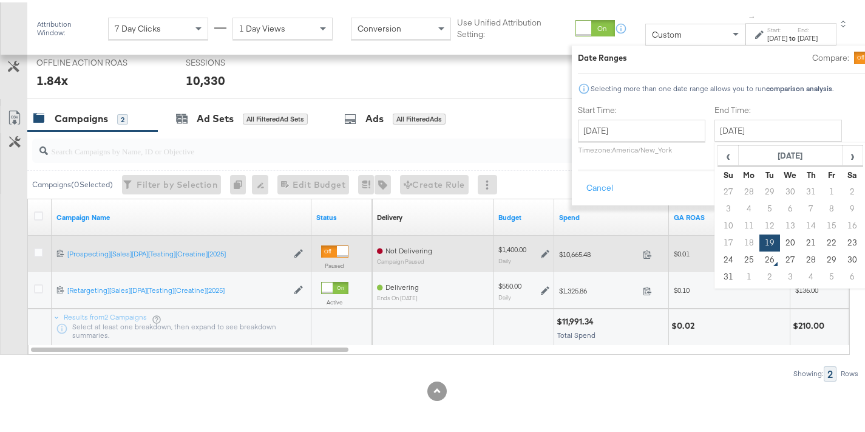
click at [739, 257] on td "25" at bounding box center [749, 257] width 21 height 17
type input "[DATE]"
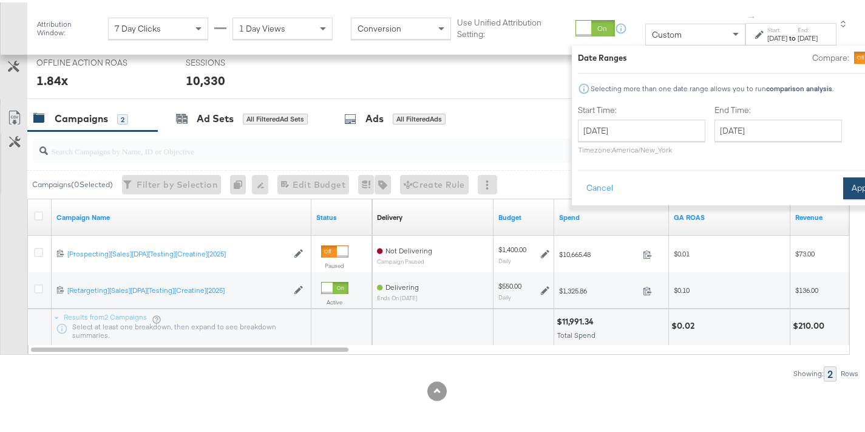
click at [844, 191] on button "Apply" at bounding box center [863, 186] width 38 height 22
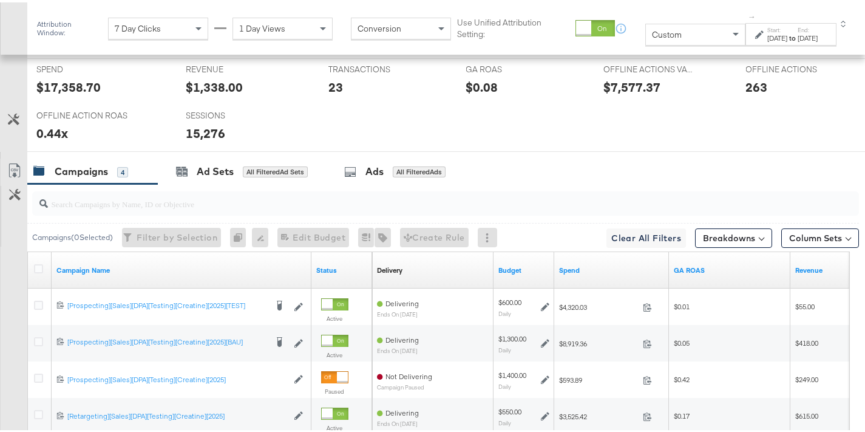
scroll to position [701, 0]
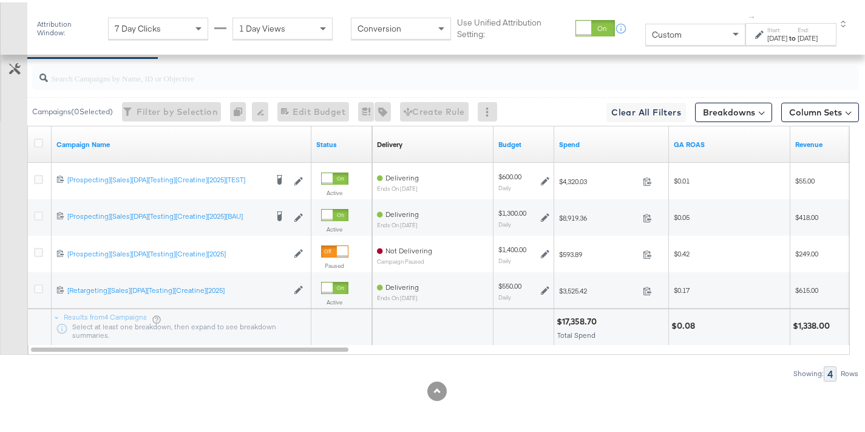
drag, startPoint x: 269, startPoint y: 353, endPoint x: 349, endPoint y: 354, distance: 79.6
click at [349, 354] on div "Campaigns ( 0 Selected) Filter by Selection Filter 0 campaigns 0 Rename 0 campa…" at bounding box center [429, 217] width 859 height 322
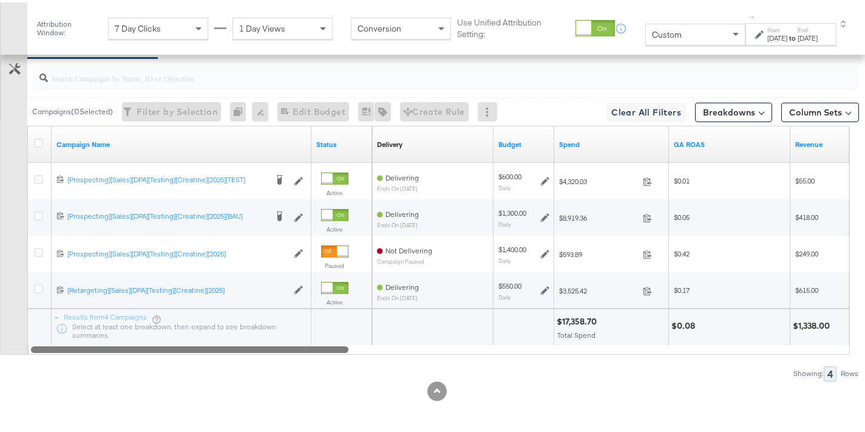
click at [327, 351] on div at bounding box center [190, 346] width 318 height 10
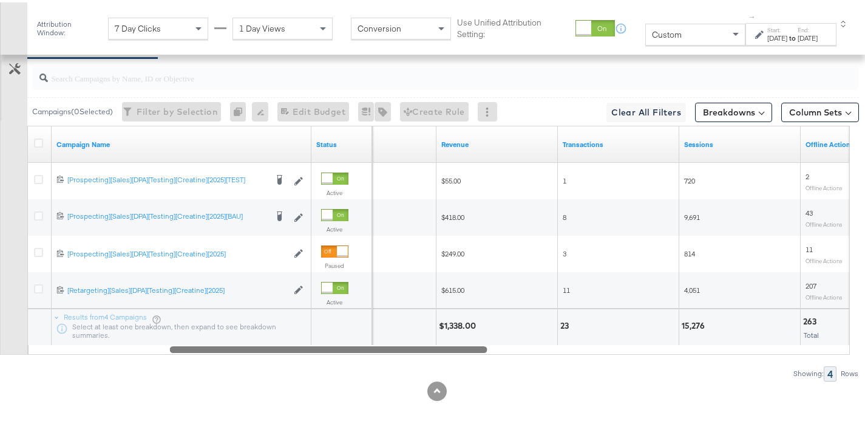
drag, startPoint x: 327, startPoint y: 349, endPoint x: 466, endPoint y: 348, distance: 138.5
click at [466, 348] on div at bounding box center [329, 346] width 318 height 10
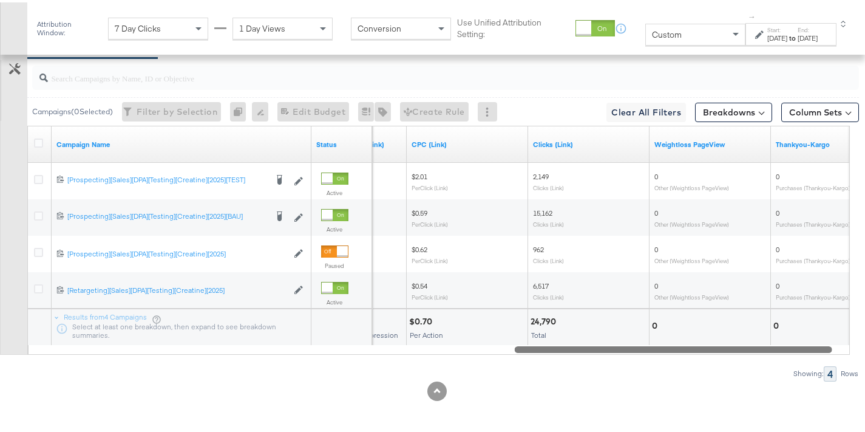
drag, startPoint x: 395, startPoint y: 347, endPoint x: 802, endPoint y: 358, distance: 407.0
click at [802, 358] on div "Campaigns ( 0 Selected) Filter by Selection Filter 0 campaigns 0 Rename 0 campa…" at bounding box center [429, 217] width 859 height 322
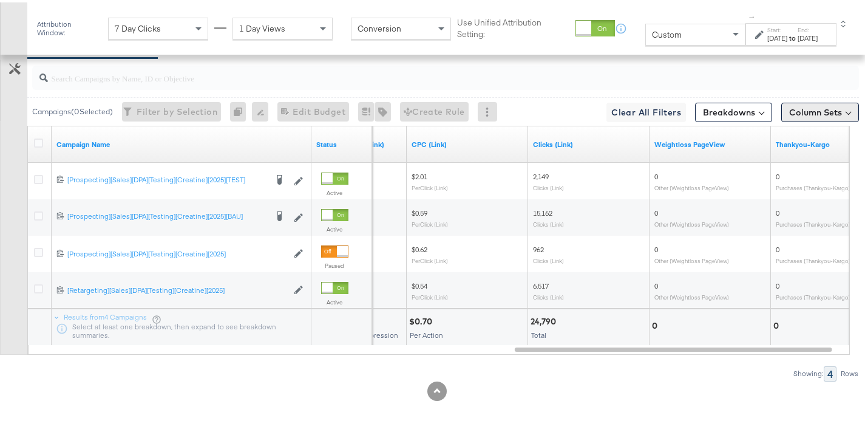
click at [816, 108] on button "Column Sets" at bounding box center [821, 109] width 78 height 19
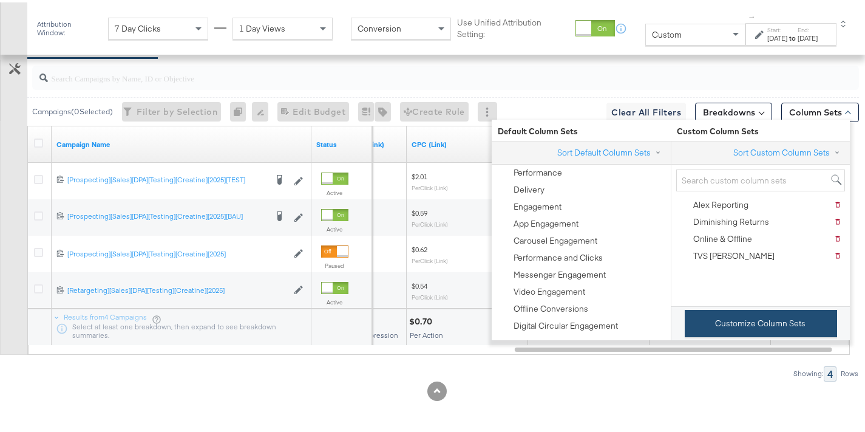
click at [740, 330] on button "Customize Column Sets" at bounding box center [761, 320] width 152 height 27
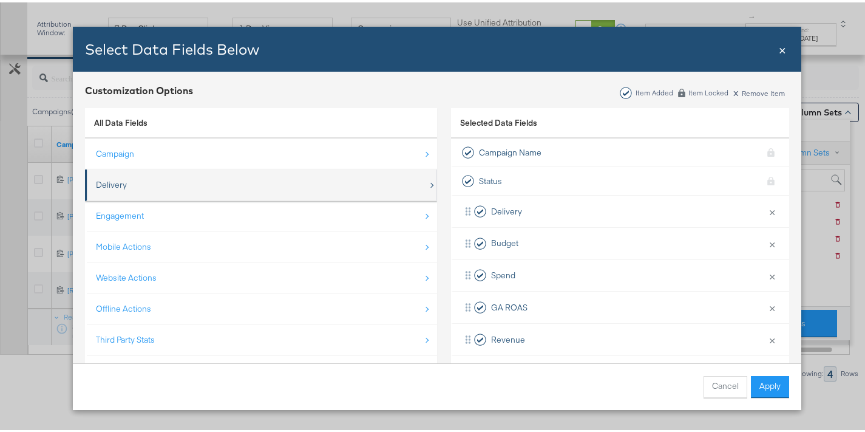
click at [163, 183] on div "Delivery" at bounding box center [262, 182] width 332 height 25
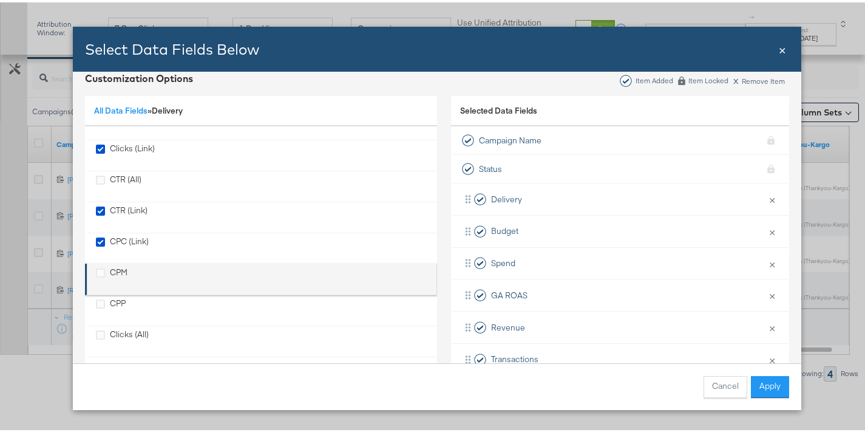
scroll to position [22, 0]
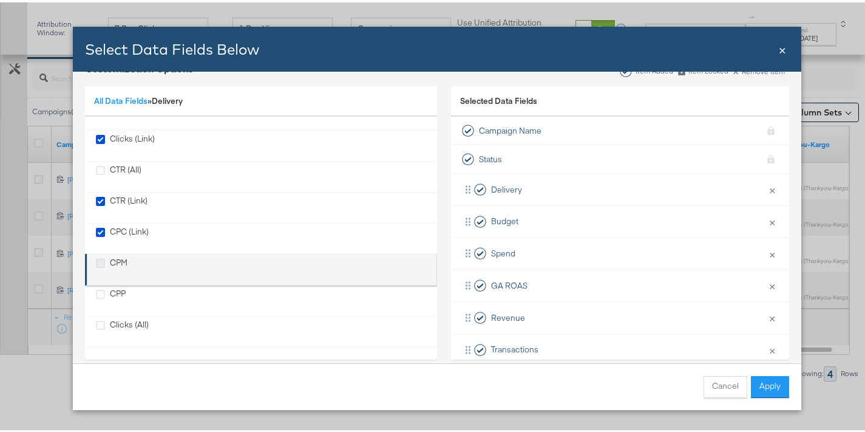
click at [100, 264] on icon "CPM" at bounding box center [100, 260] width 9 height 9
click at [0, 0] on input "CPM" at bounding box center [0, 0] width 0 height 0
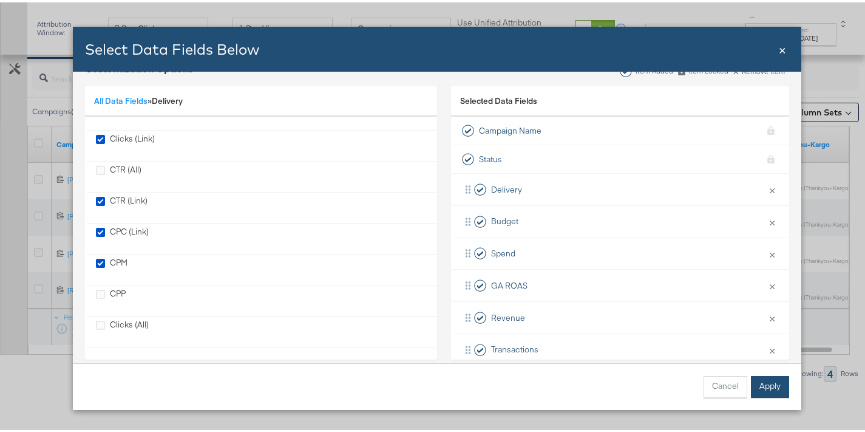
click at [773, 386] on button "Apply" at bounding box center [770, 384] width 38 height 22
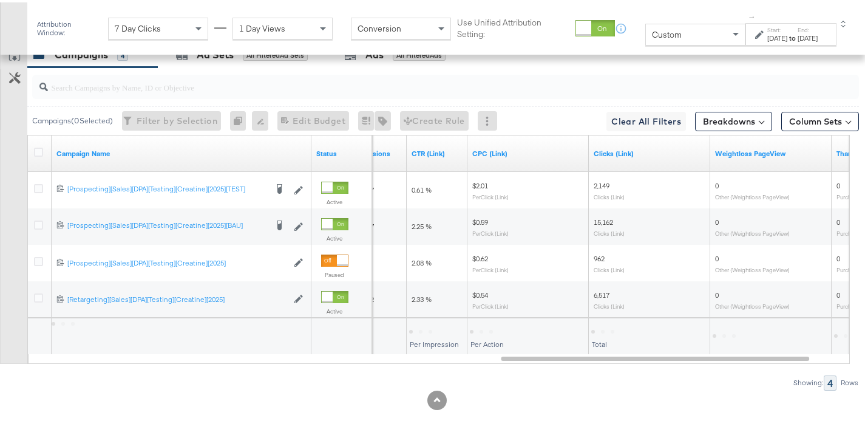
scroll to position [701, 0]
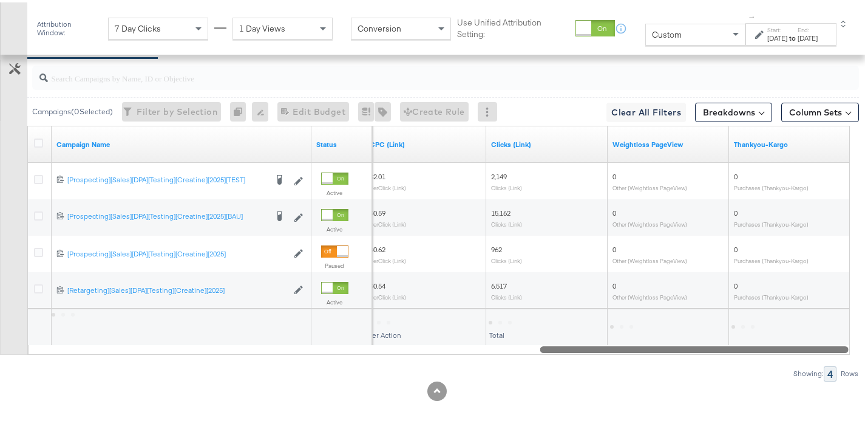
drag, startPoint x: 686, startPoint y: 349, endPoint x: 832, endPoint y: 347, distance: 146.4
click at [832, 347] on div at bounding box center [694, 346] width 309 height 10
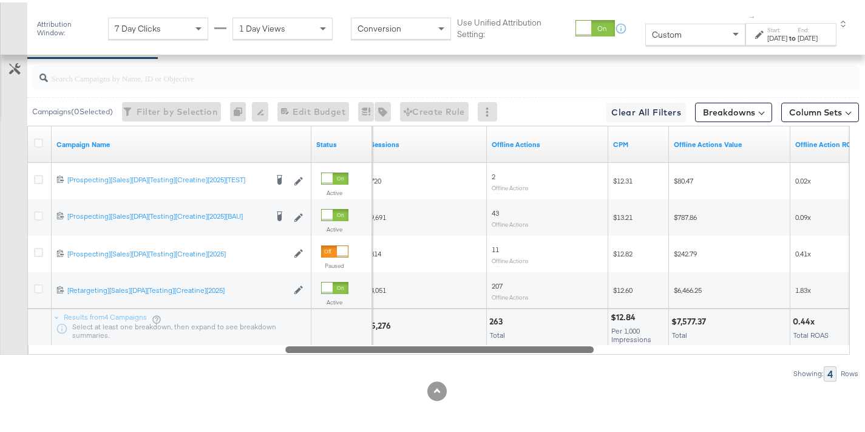
drag, startPoint x: 729, startPoint y: 347, endPoint x: 477, endPoint y: 350, distance: 252.7
click at [477, 350] on div at bounding box center [439, 346] width 309 height 10
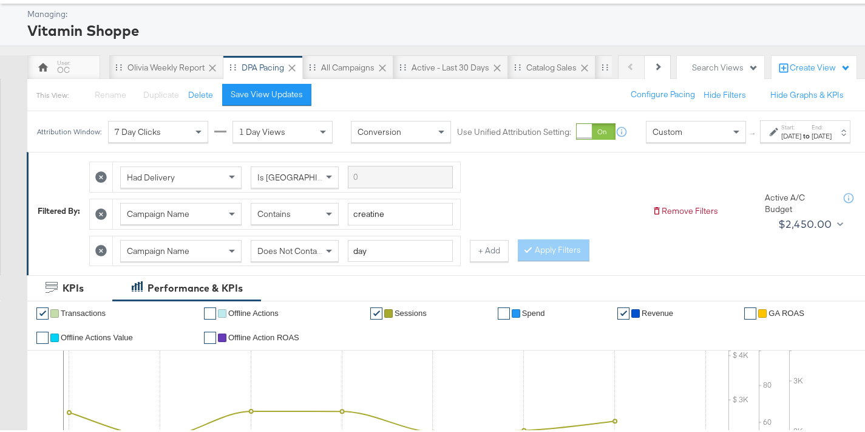
scroll to position [0, 0]
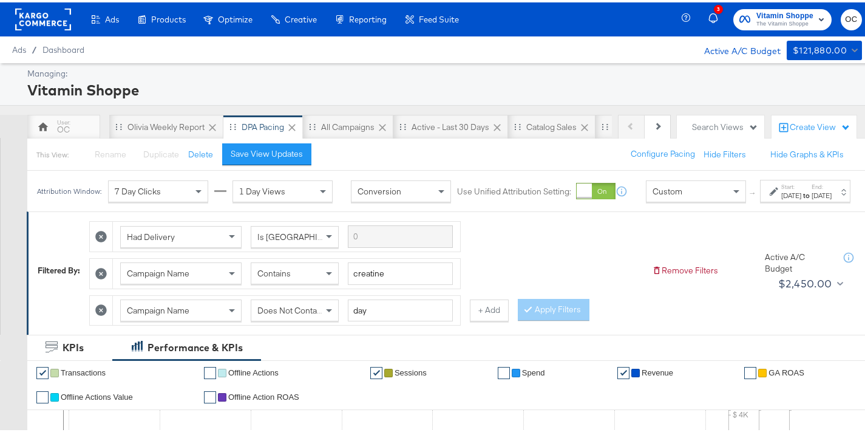
click at [46, 21] on rect at bounding box center [43, 17] width 56 height 22
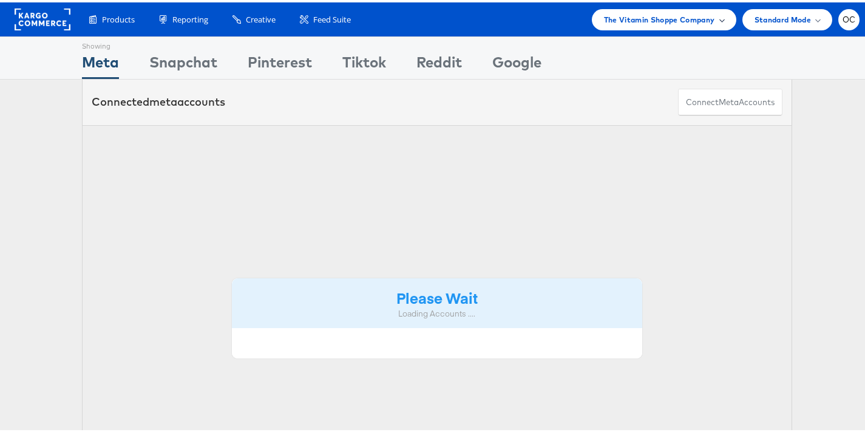
click at [697, 21] on span "The Vitamin Shoppe Company" at bounding box center [659, 17] width 111 height 13
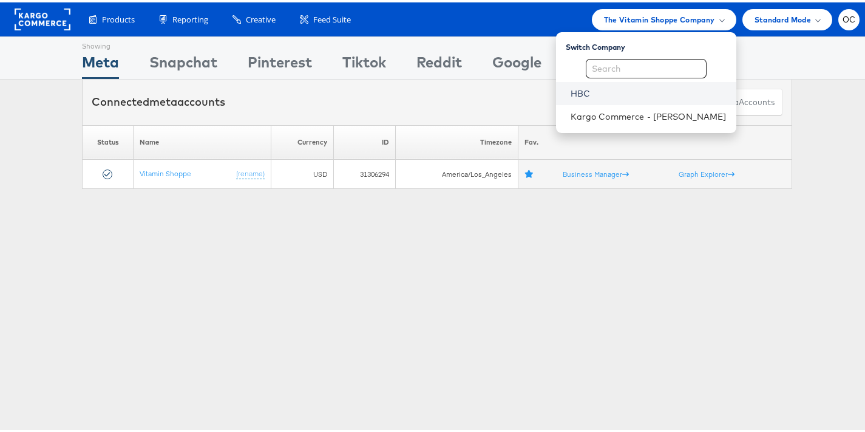
click at [613, 90] on link "HBC" at bounding box center [649, 91] width 156 height 12
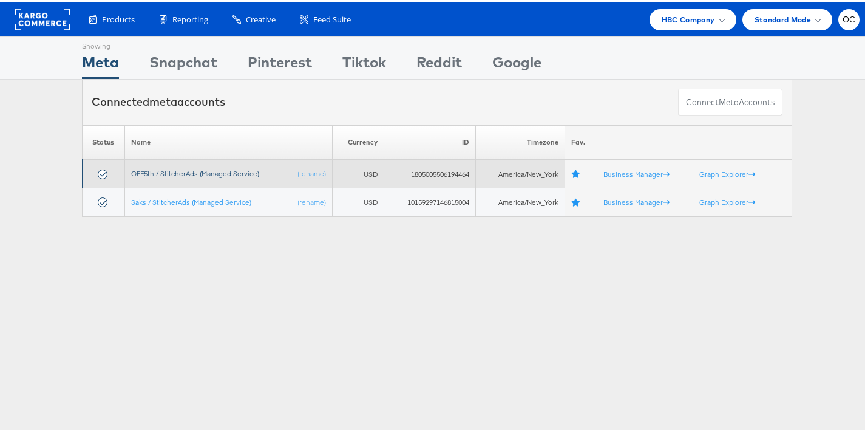
click at [206, 172] on link "OFF5th / StitcherAds (Managed Service)" at bounding box center [195, 170] width 128 height 9
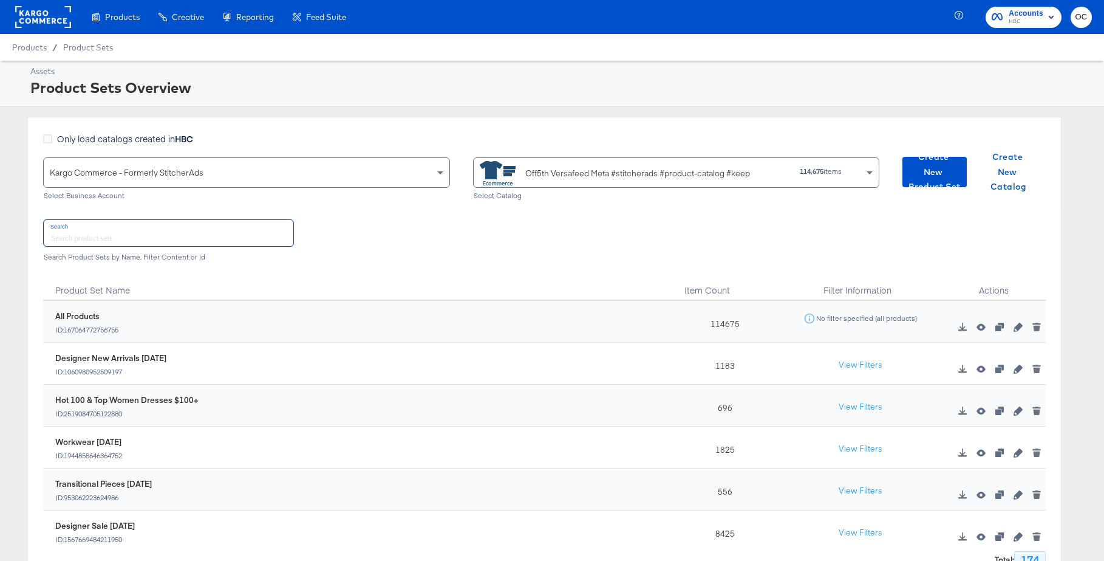
scroll to position [39, 0]
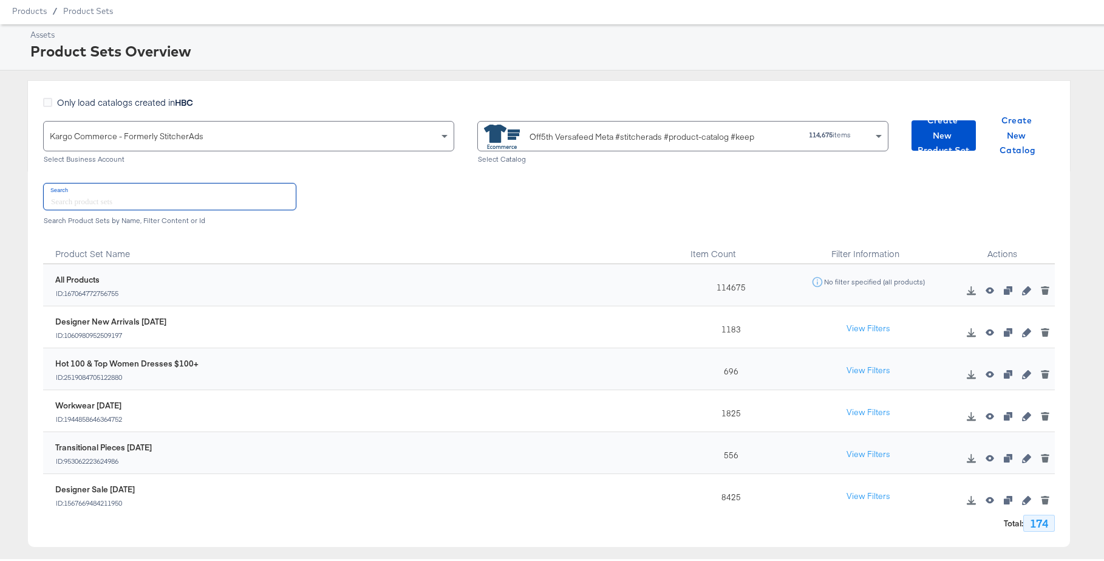
click at [216, 195] on input "text" at bounding box center [170, 194] width 252 height 26
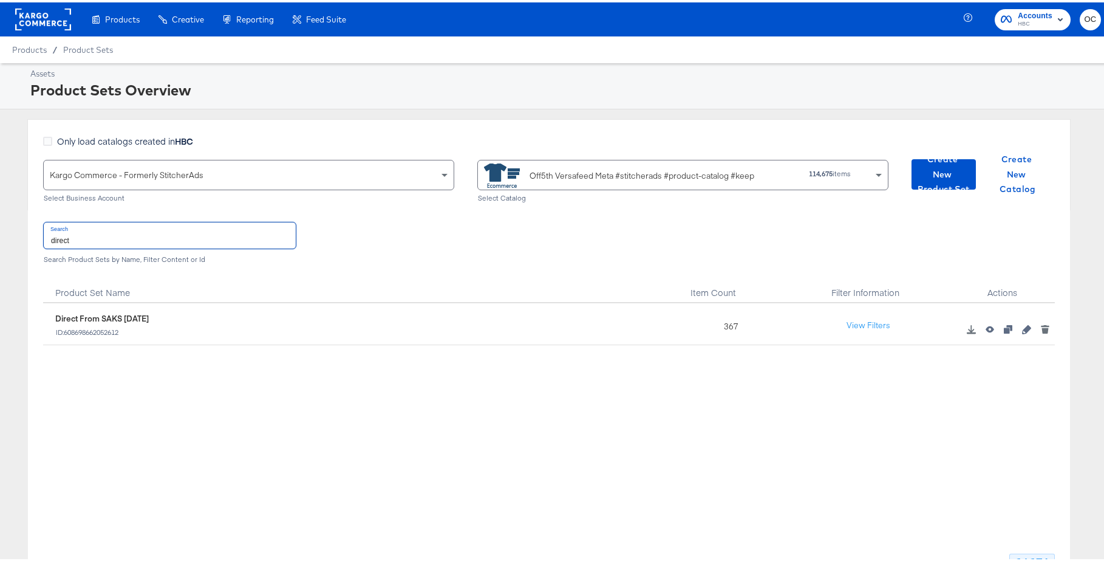
type input "direct"
click at [1022, 330] on icon "button" at bounding box center [1026, 326] width 9 height 9
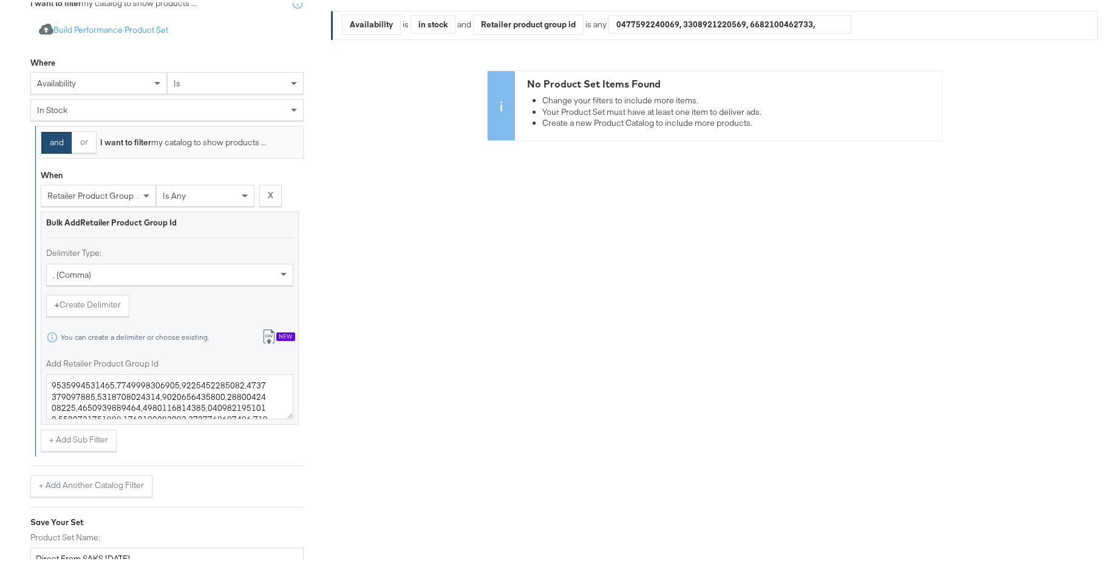
scroll to position [322, 0]
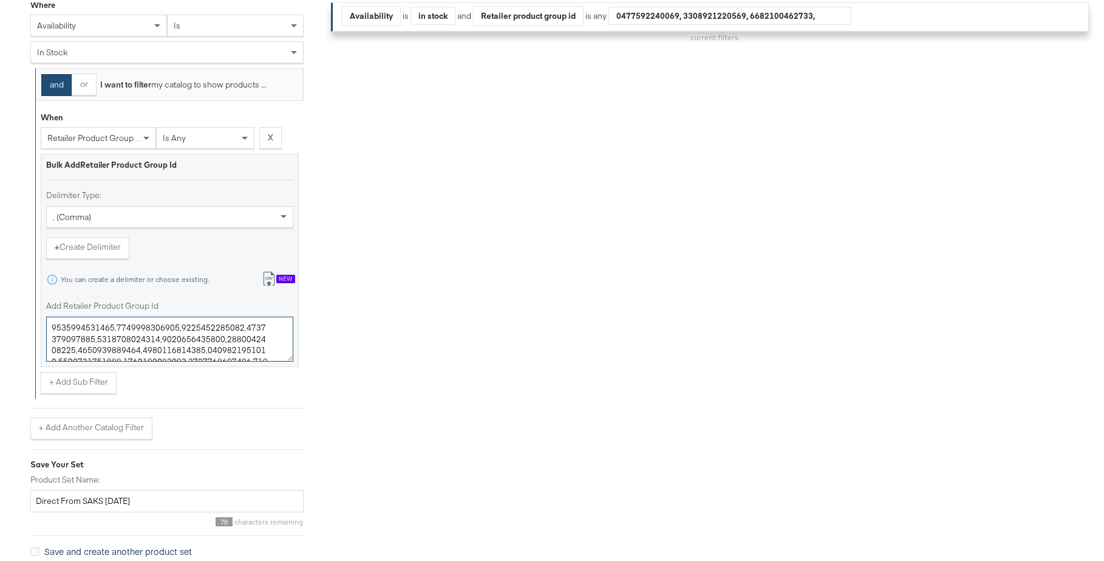
click at [181, 346] on textarea "Add Retailer Product Group Id" at bounding box center [169, 336] width 247 height 45
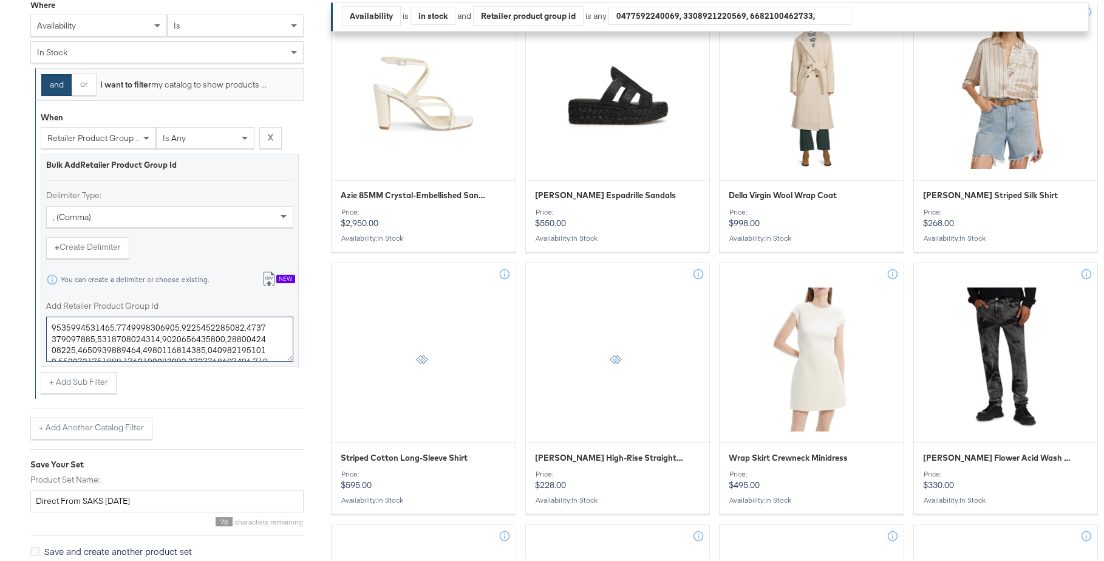
paste textarea "453281,0400022456302,0400022522898,0400023848516,0400024521911,0400022467827,04…"
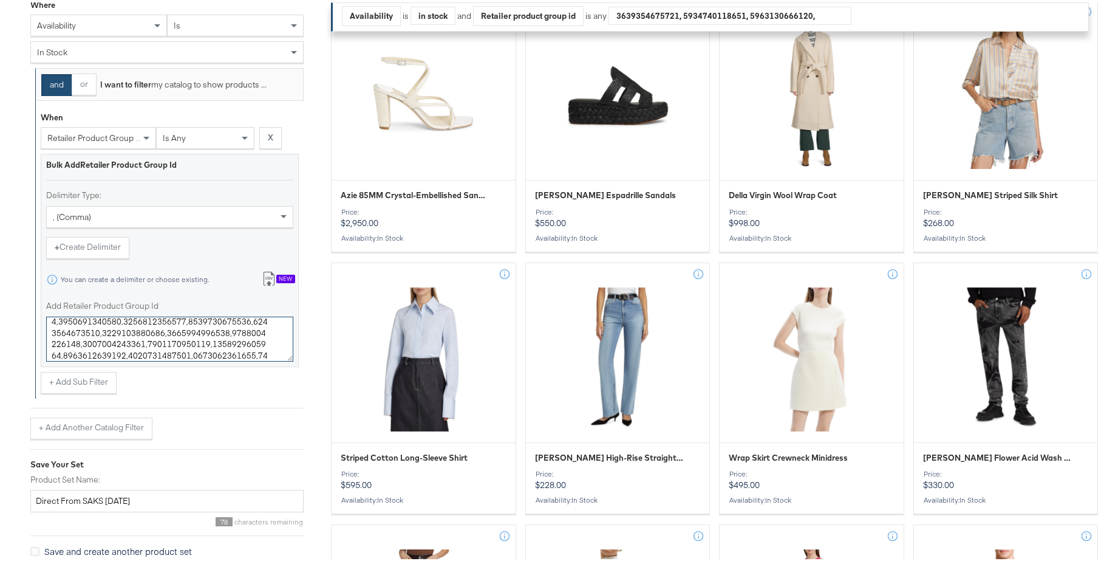
type textarea "0400022453281,0400022456302,0400022522898,0400023848516,0400024521911,040002246…"
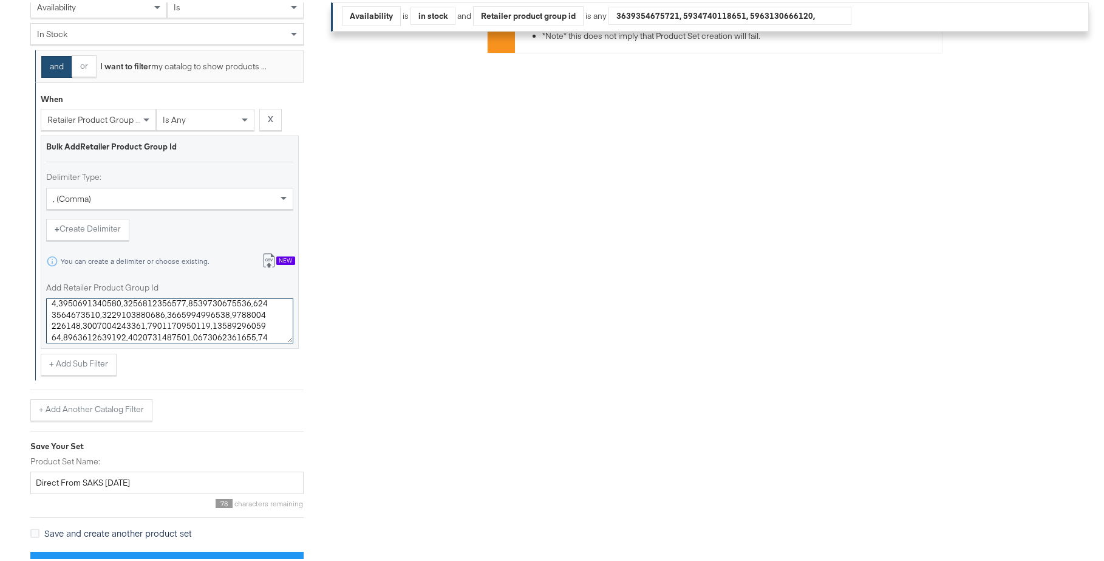
scroll to position [362, 0]
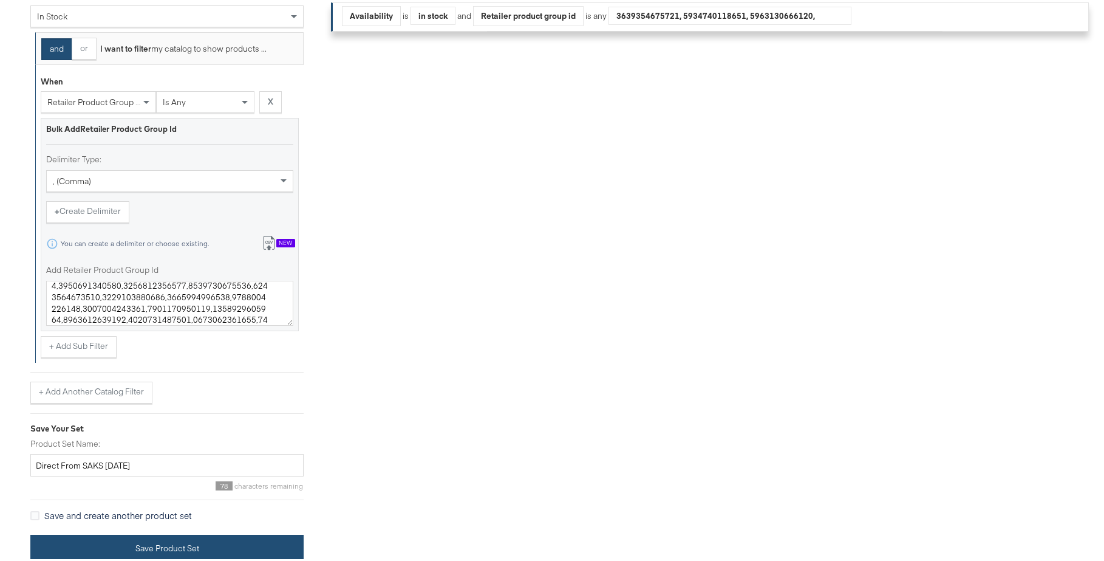
click at [195, 550] on button "Save Product Set" at bounding box center [166, 545] width 273 height 27
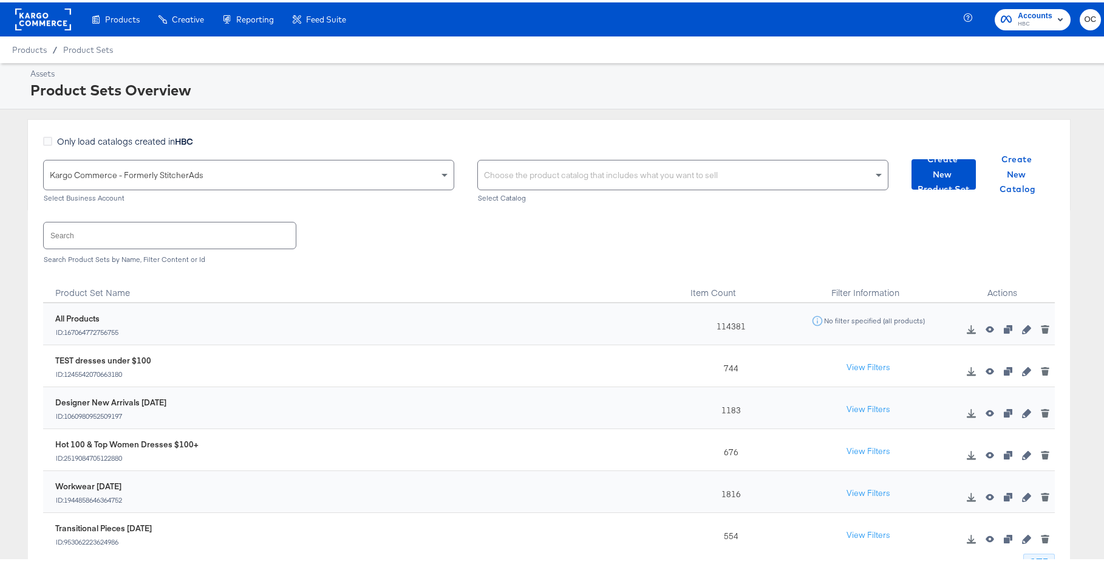
click at [185, 240] on input "text" at bounding box center [170, 233] width 252 height 26
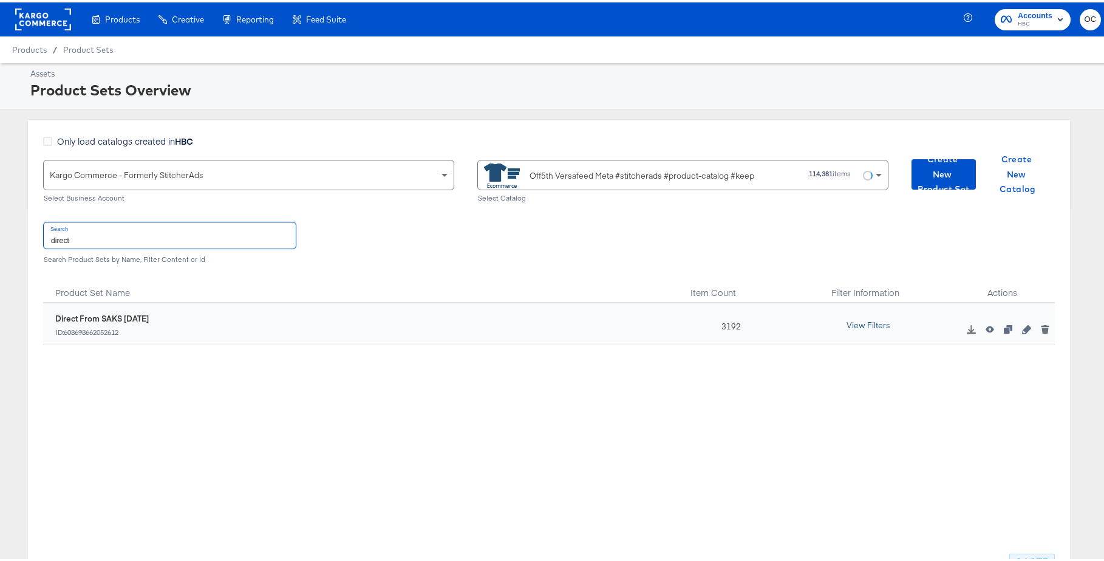
type input "direct"
click at [870, 313] on button "View Filters" at bounding box center [868, 323] width 61 height 22
